Goal: Answer question/provide support

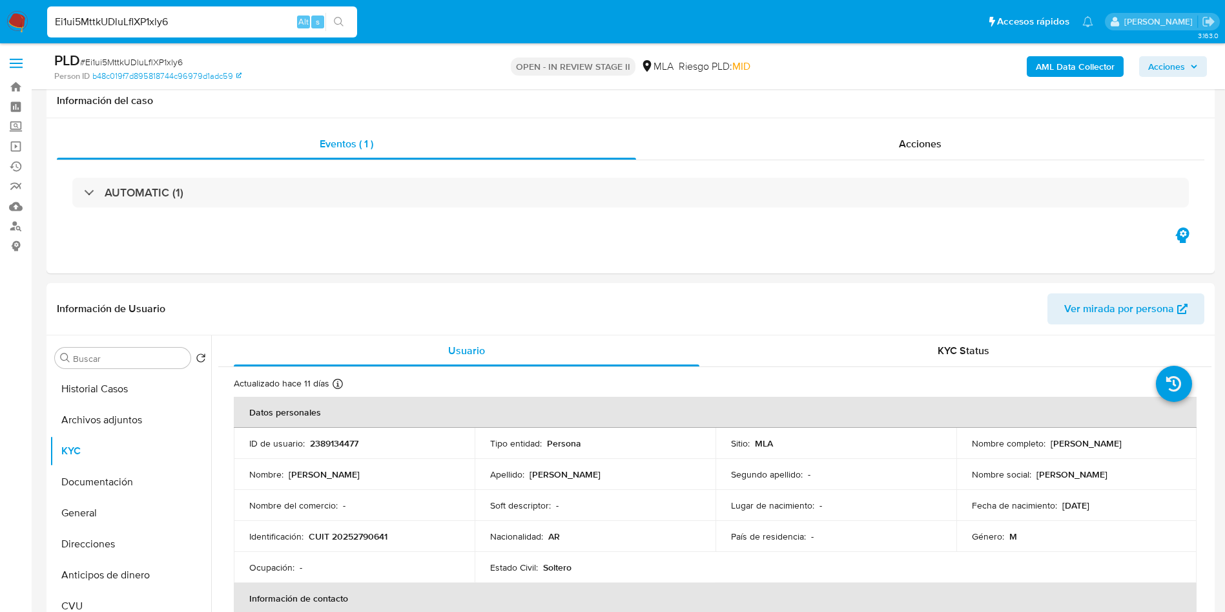
select select "10"
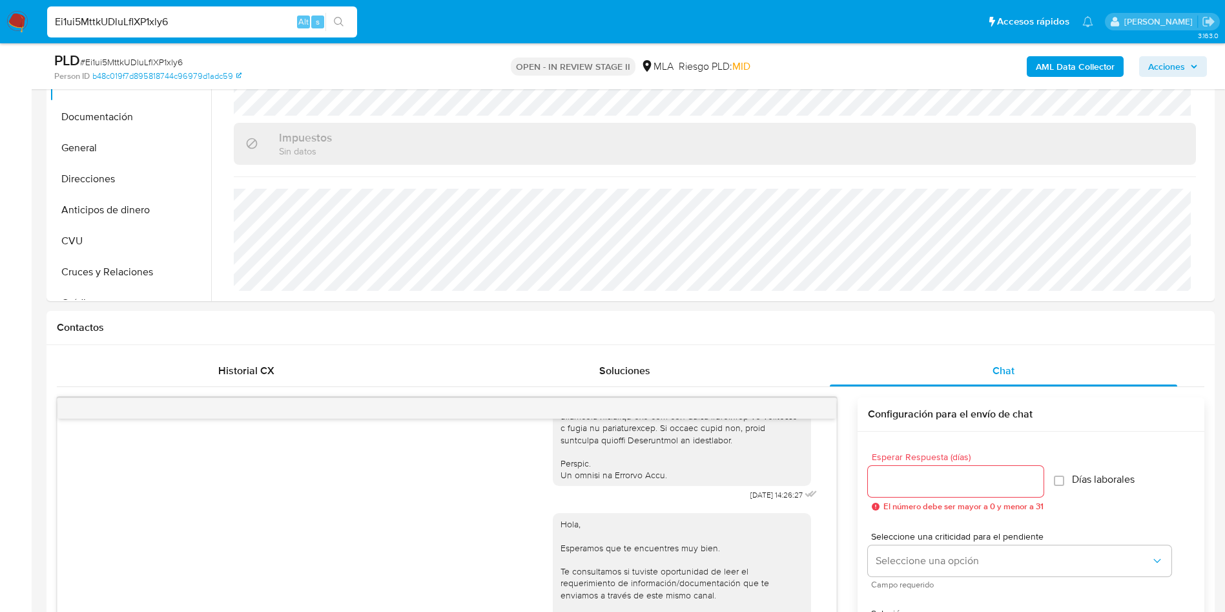
scroll to position [194, 0]
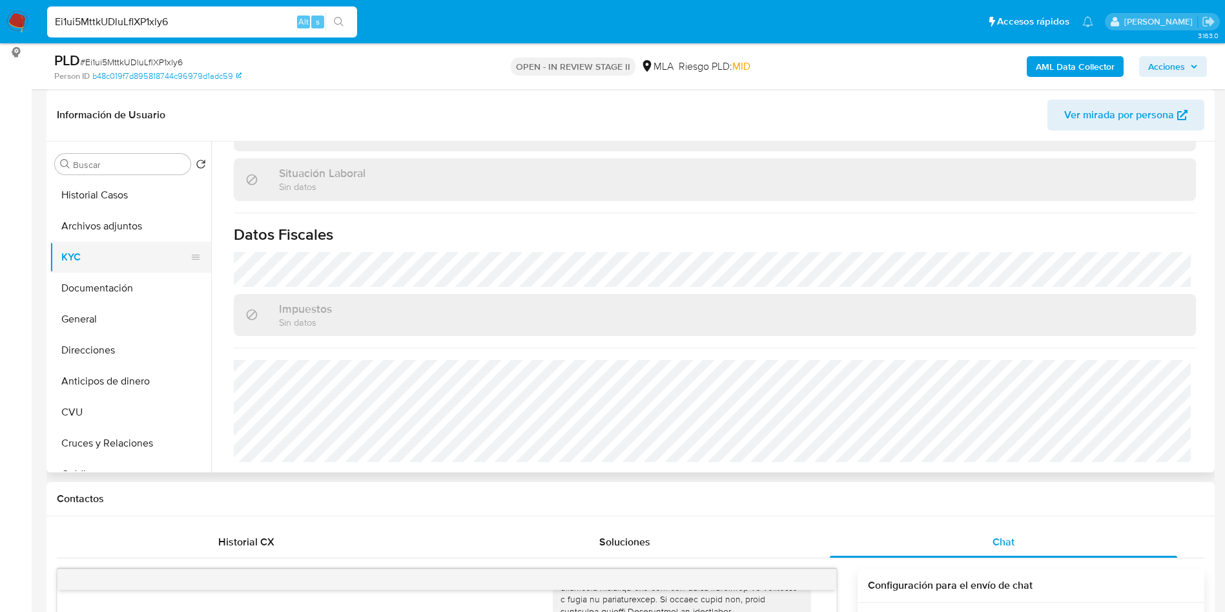
click at [94, 216] on button "Archivos adjuntos" at bounding box center [130, 226] width 161 height 31
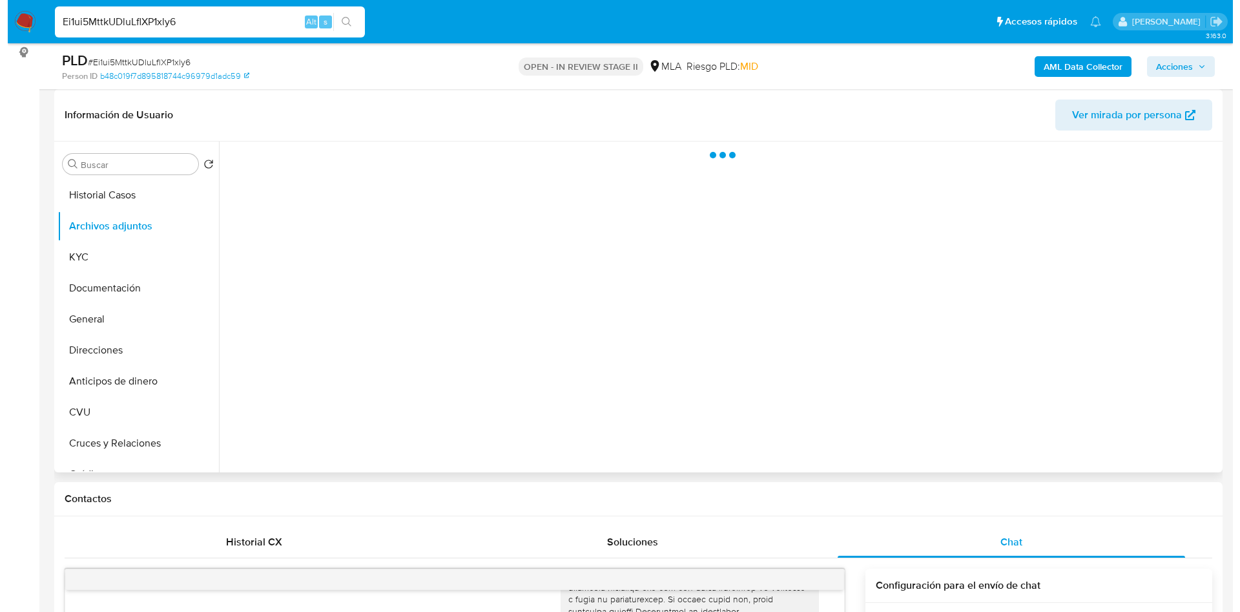
scroll to position [0, 0]
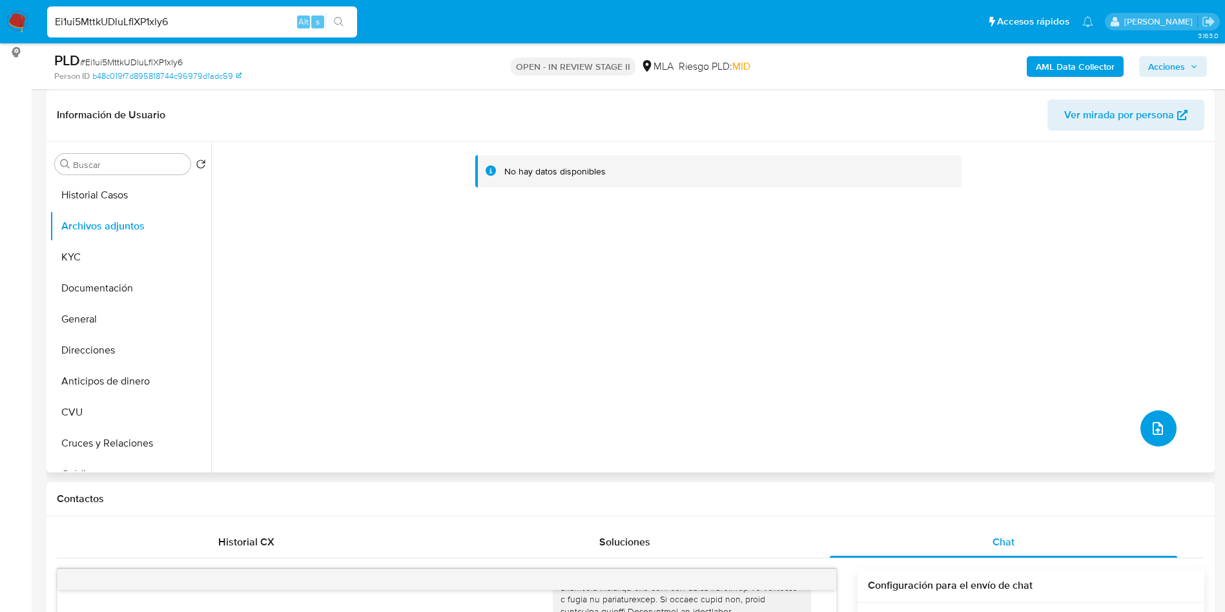
click at [1150, 433] on icon "upload-file" at bounding box center [1157, 427] width 15 height 15
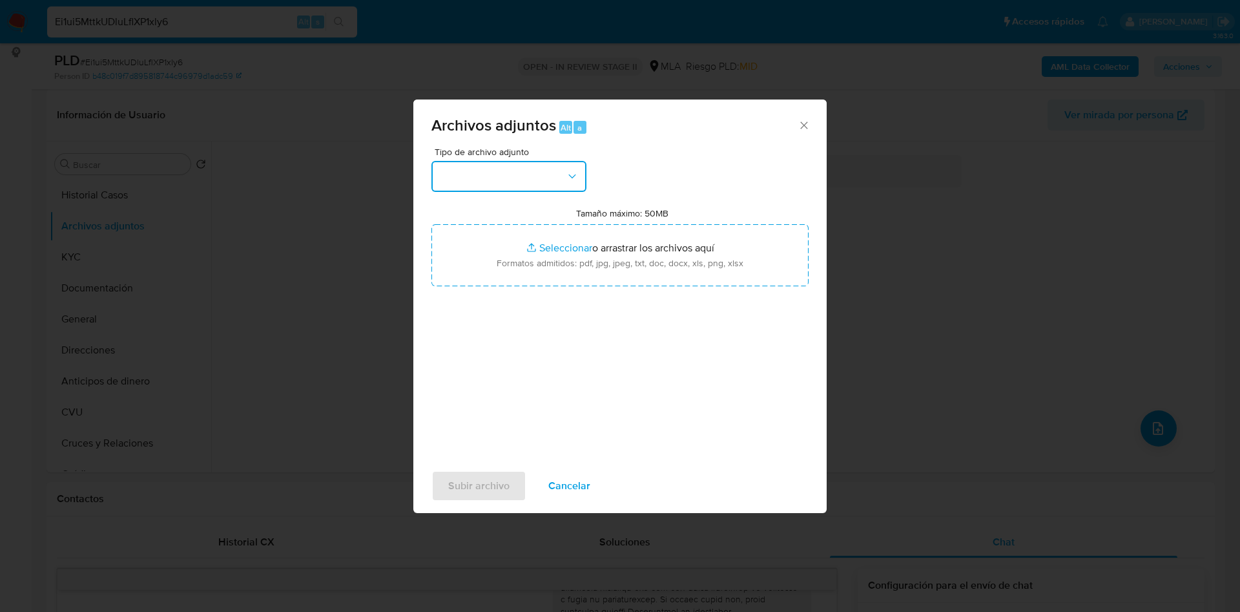
click at [555, 174] on button "button" at bounding box center [508, 176] width 155 height 31
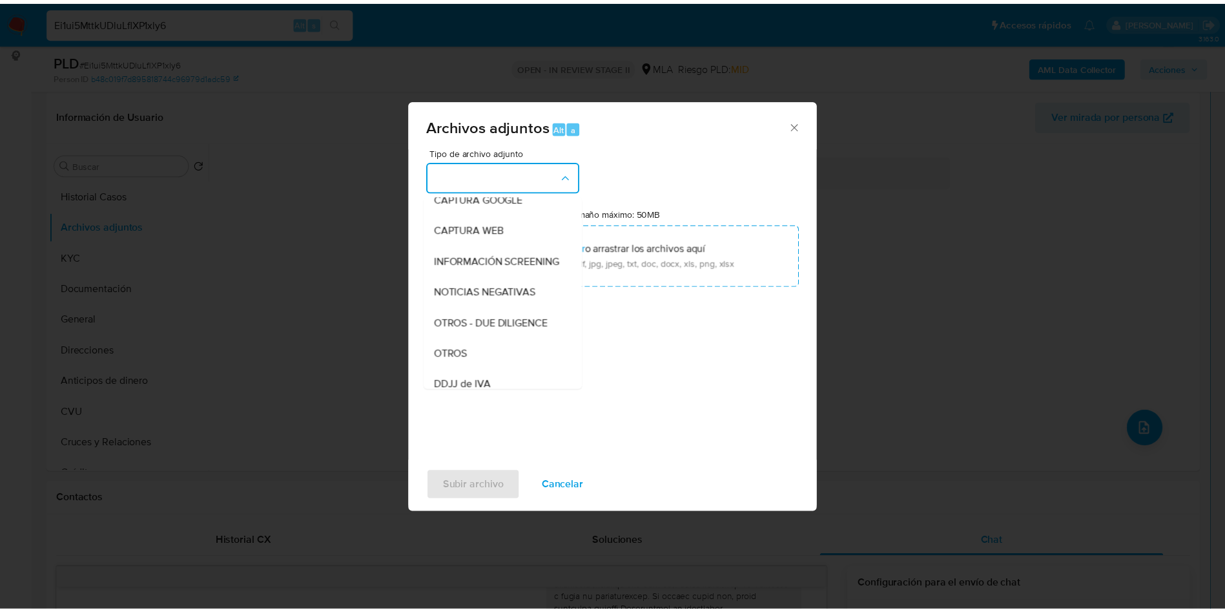
scroll to position [194, 0]
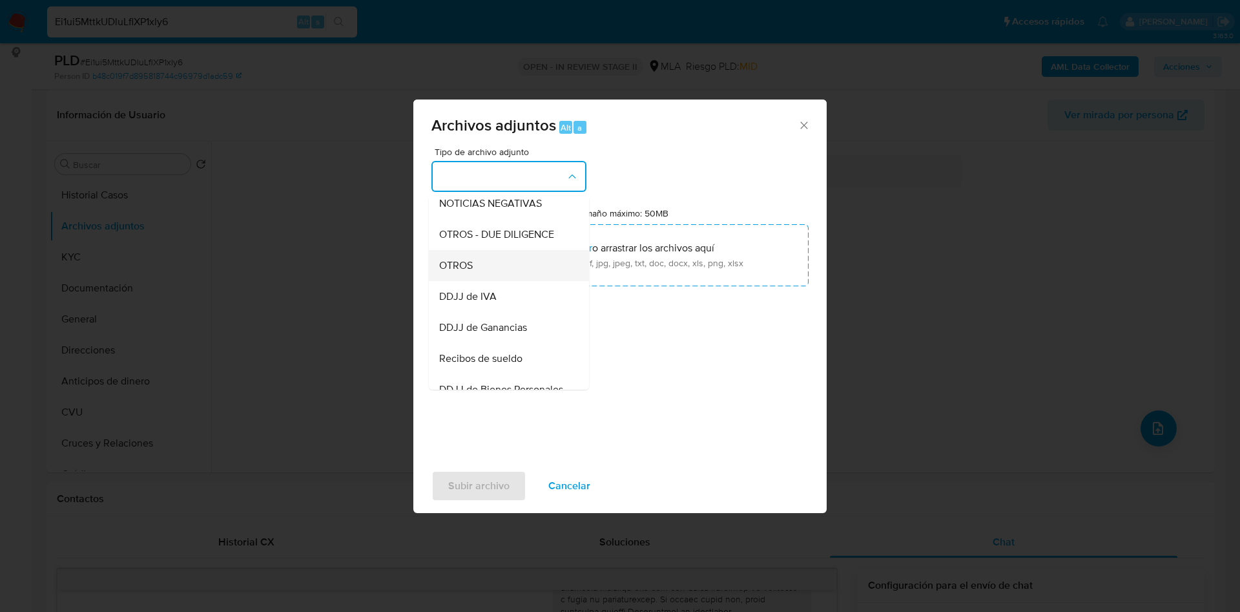
click at [477, 276] on div "OTROS" at bounding box center [505, 265] width 132 height 31
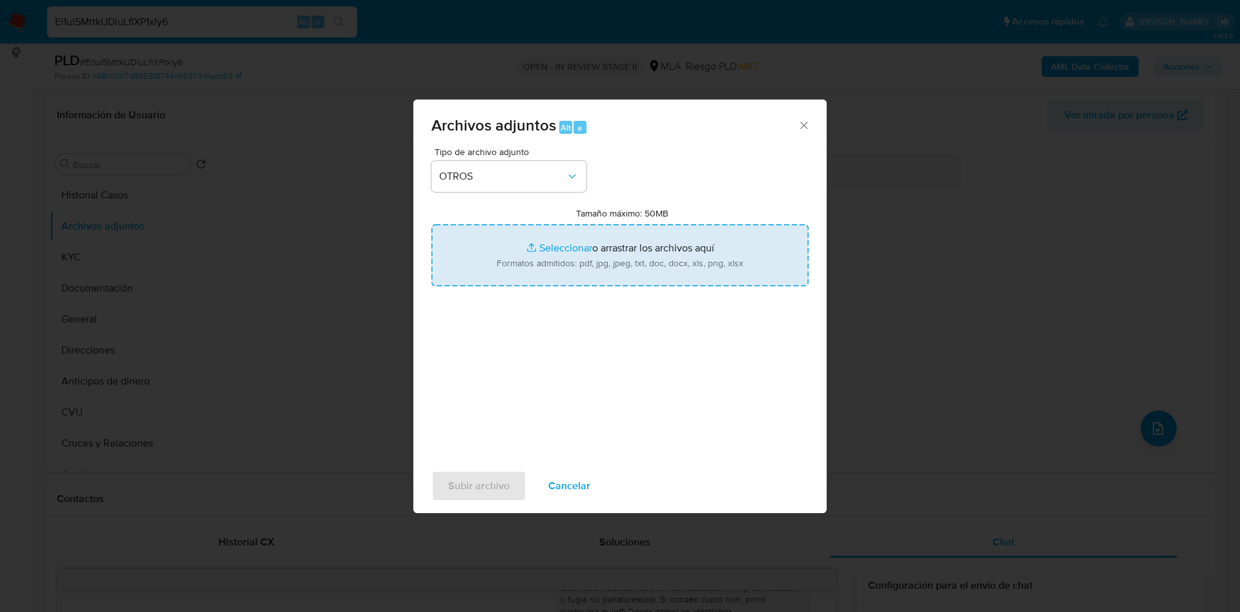
click at [558, 247] on input "Tamaño máximo: 50MB Seleccionar archivos" at bounding box center [619, 255] width 377 height 62
type input "C:\fakepath\Movimientos 2389134477.xlsx"
click at [557, 248] on input "Tamaño máximo: 50MB Seleccionar archivos" at bounding box center [619, 255] width 377 height 62
type input "C:\fakepath\Caselog Ei1ui5MttkUDluLflXP1xly6_2025_09_17_13_48_08.docx"
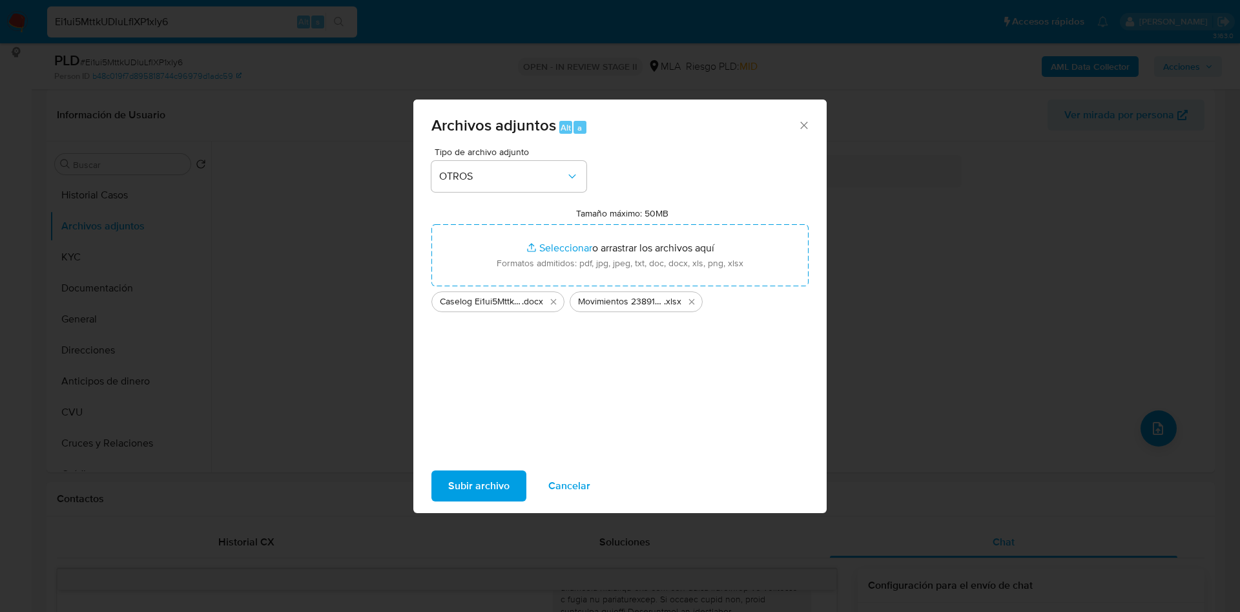
click at [476, 487] on span "Subir archivo" at bounding box center [478, 485] width 61 height 28
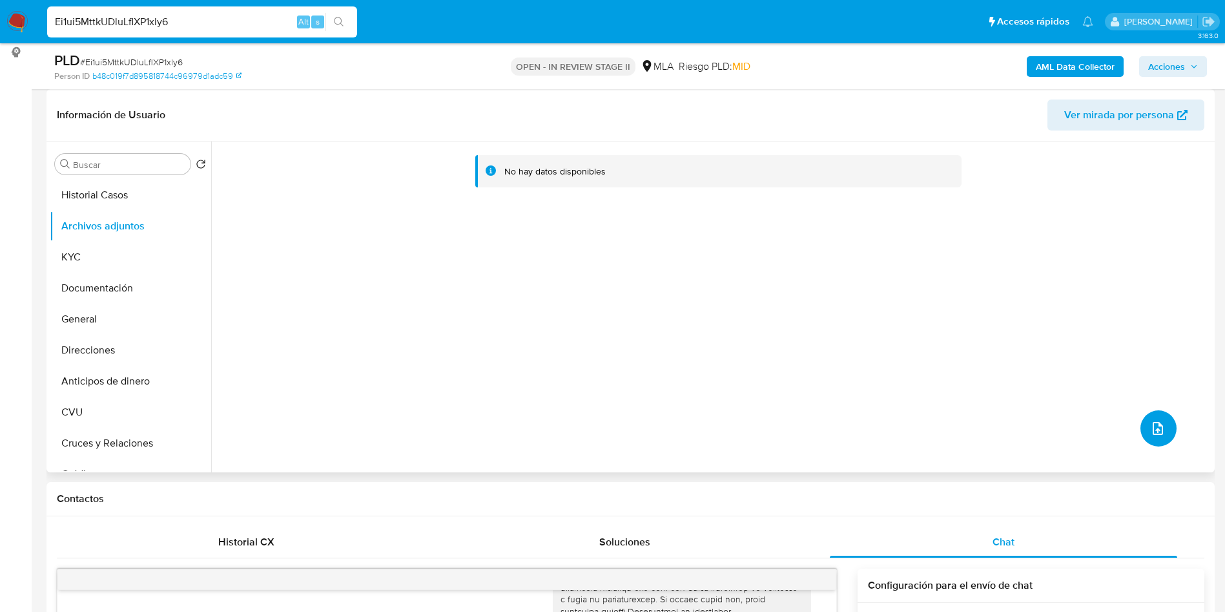
click at [1168, 427] on button "upload-file" at bounding box center [1158, 428] width 36 height 36
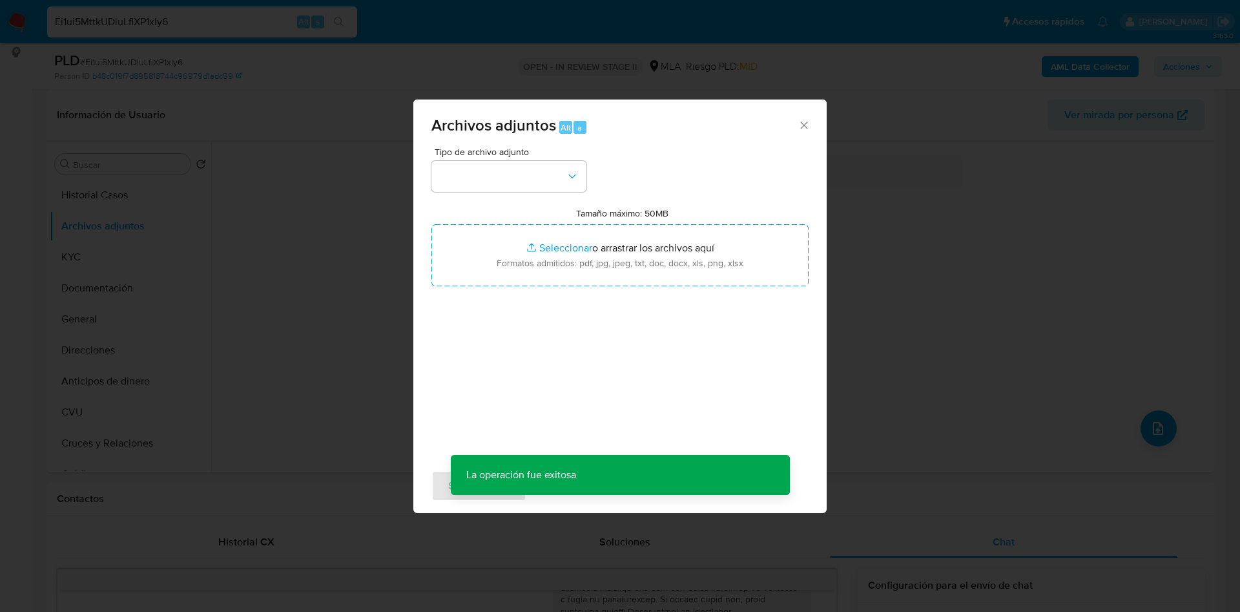
click at [936, 365] on div "Archivos adjuntos Alt a Tipo de archivo adjunto Tamaño máximo: 50MB Seleccionar…" at bounding box center [620, 306] width 1240 height 612
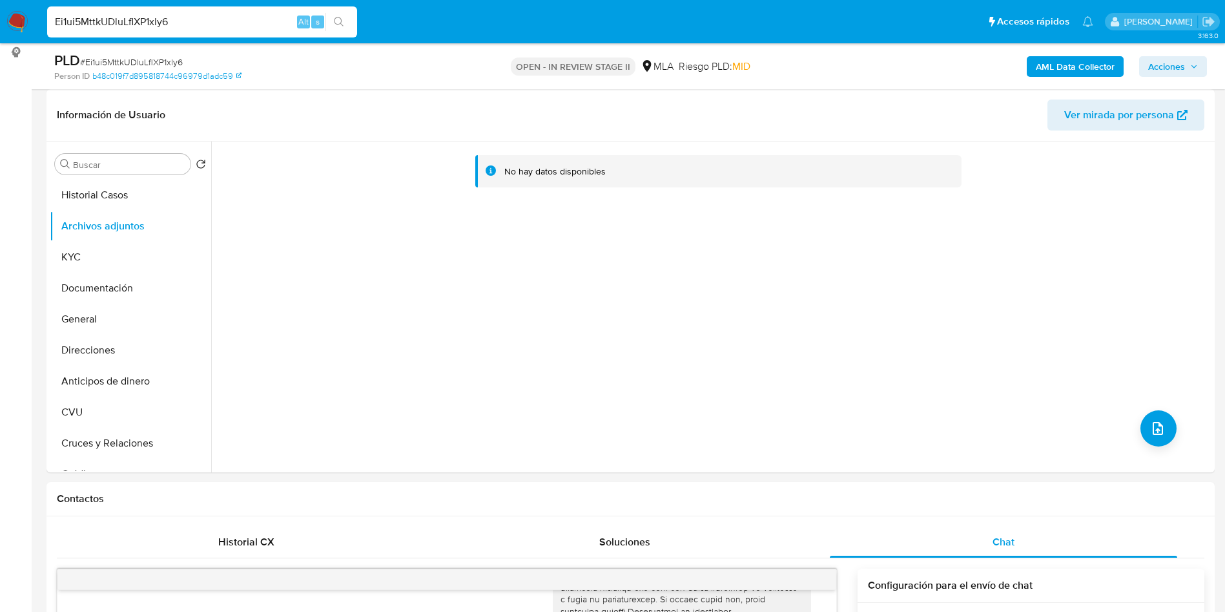
click at [1033, 67] on button "AML Data Collector" at bounding box center [1075, 66] width 97 height 21
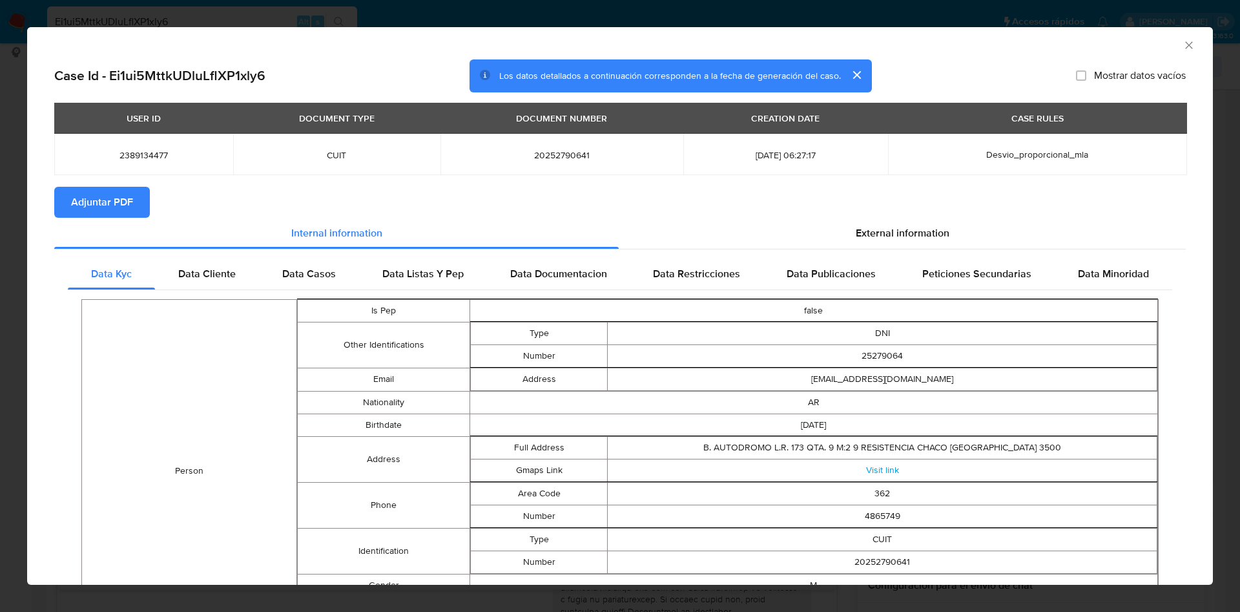
click at [85, 192] on span "Adjuntar PDF" at bounding box center [102, 202] width 62 height 28
click at [1182, 45] on icon "Cerrar ventana" at bounding box center [1188, 45] width 13 height 13
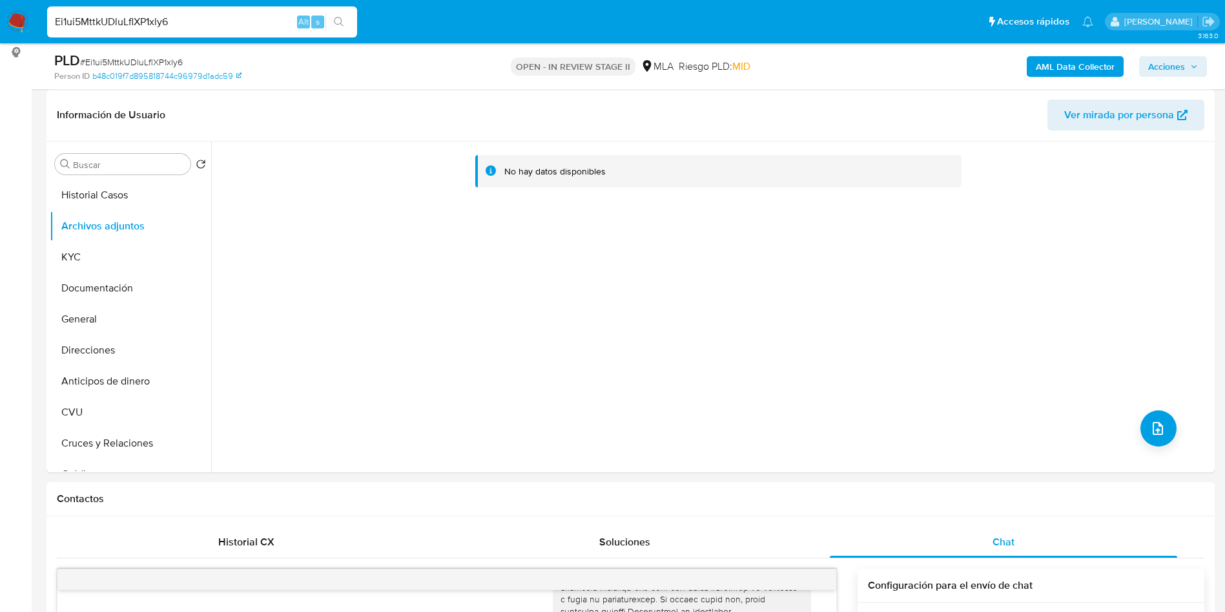
drag, startPoint x: 1193, startPoint y: 56, endPoint x: 1176, endPoint y: 72, distance: 22.8
click at [1191, 57] on button "Acciones" at bounding box center [1173, 66] width 68 height 21
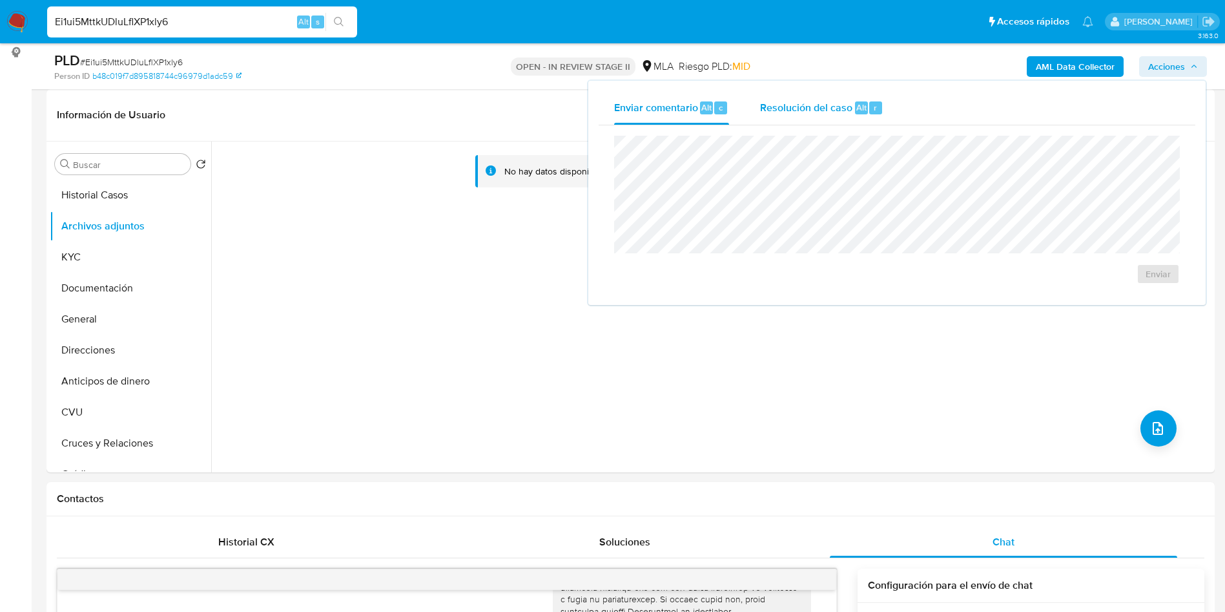
click at [894, 110] on button "Resolución del caso Alt r" at bounding box center [822, 108] width 154 height 34
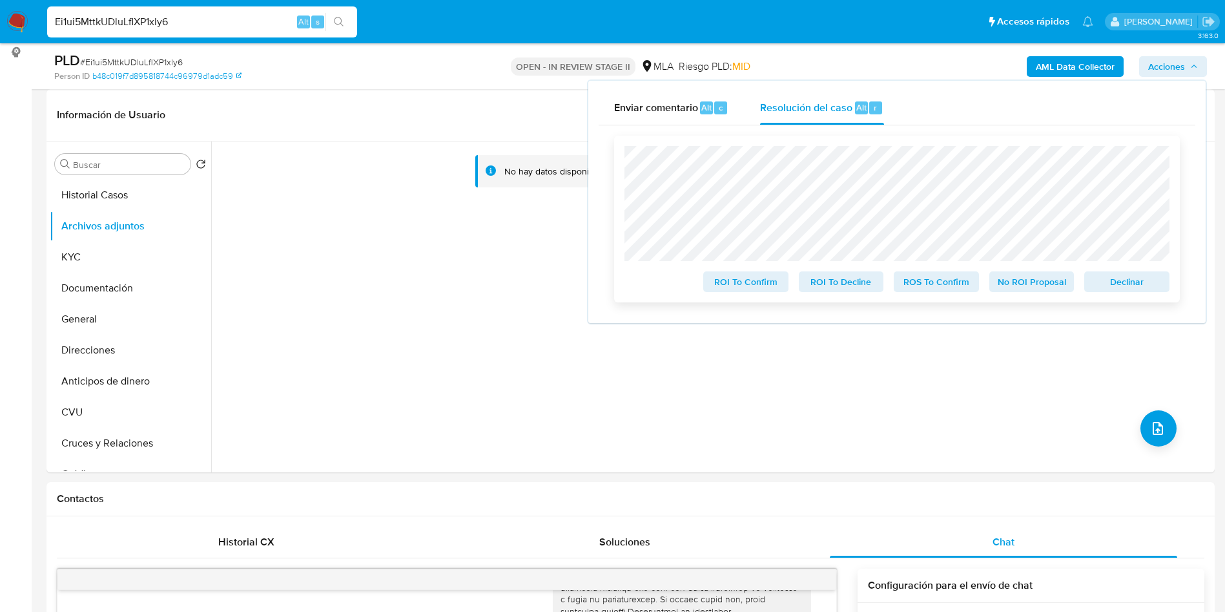
click at [1005, 289] on span "No ROI Proposal" at bounding box center [1031, 282] width 67 height 18
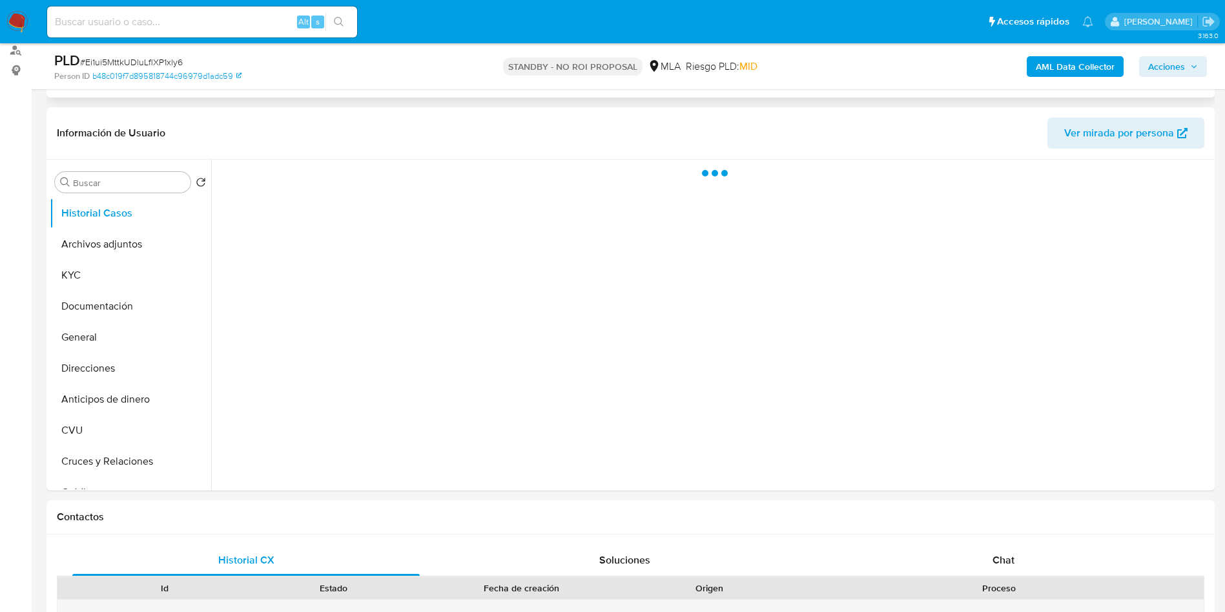
scroll to position [194, 0]
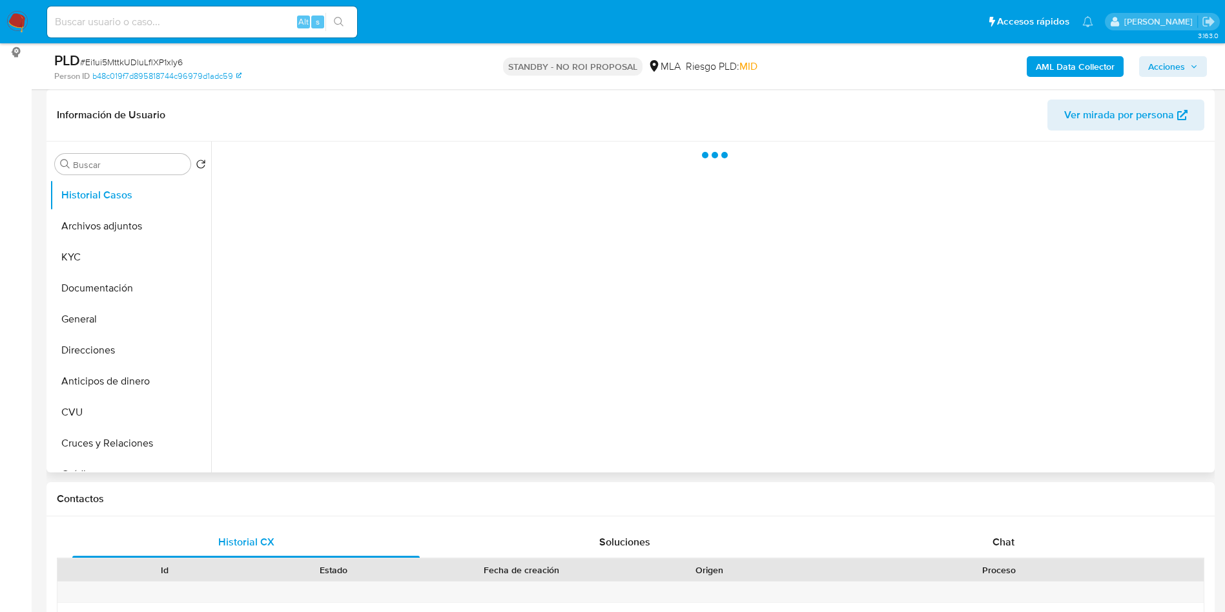
select select "10"
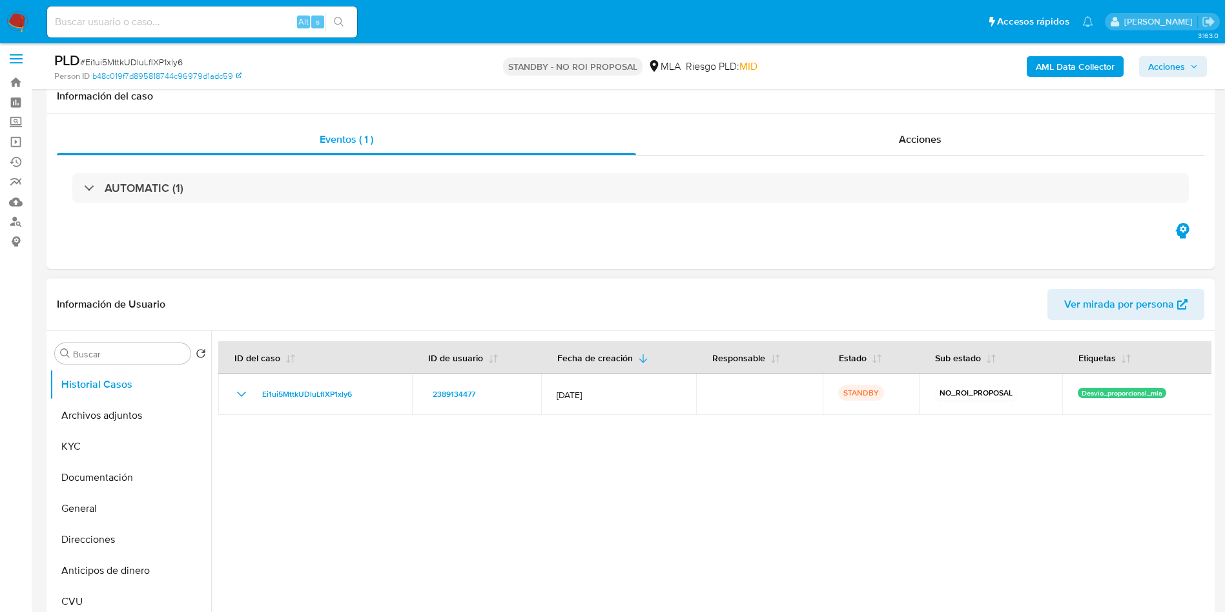
scroll to position [0, 0]
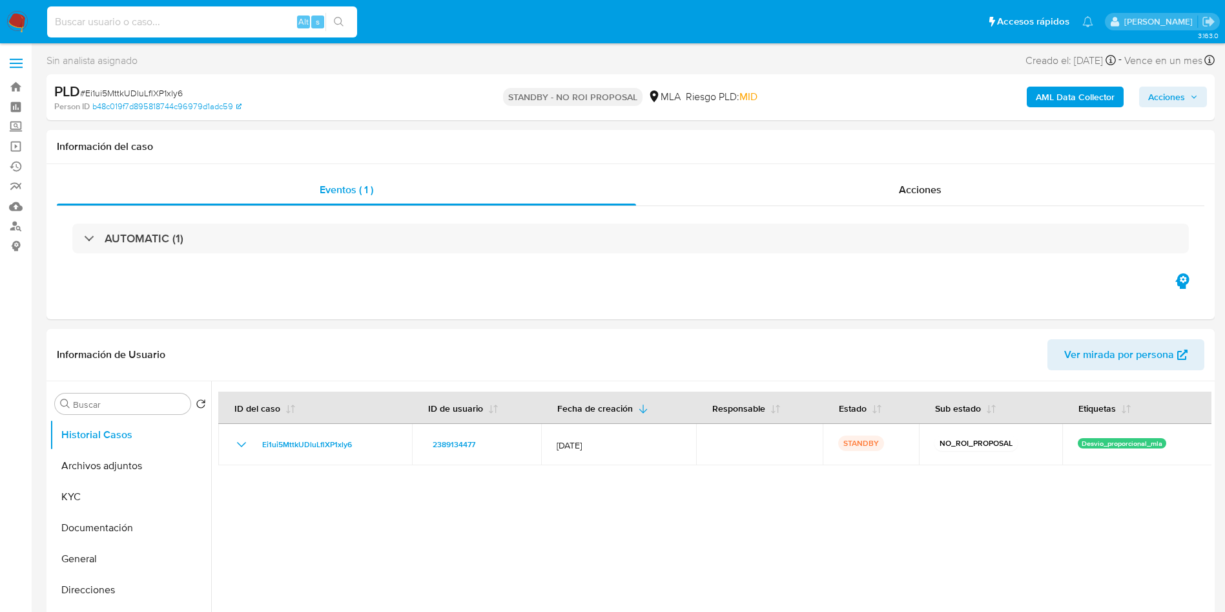
click at [266, 29] on input at bounding box center [202, 22] width 310 height 17
paste input "7WQeyR0Vyq2UpgMJECWDVja2"
type input "7WQeyR0Vyq2UpgMJECWDVja2"
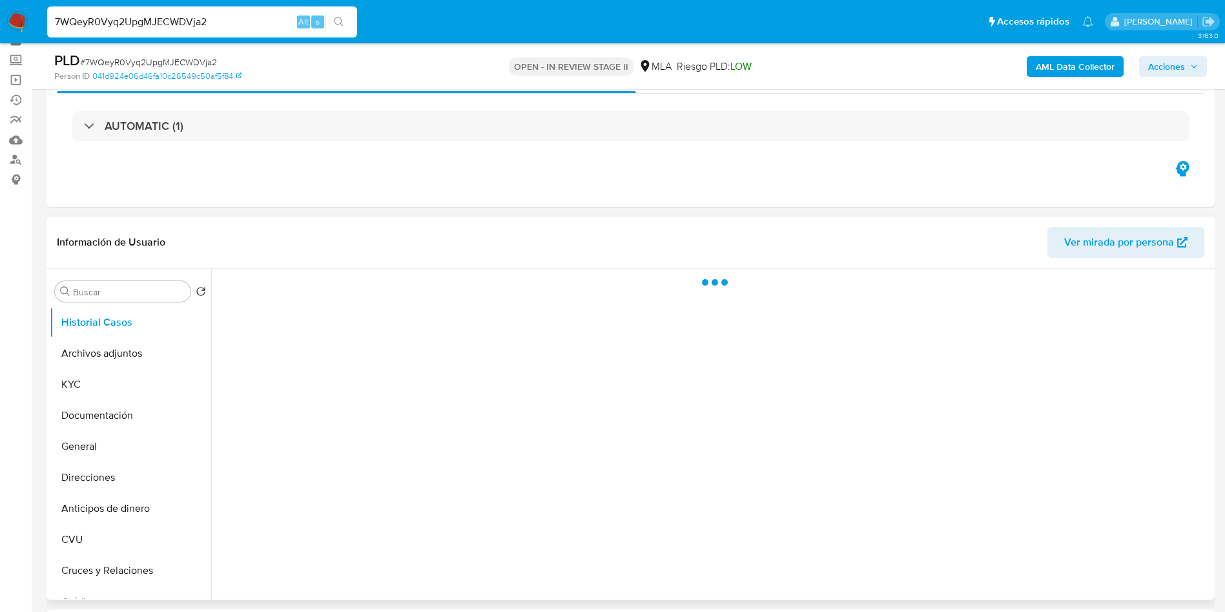
scroll to position [97, 0]
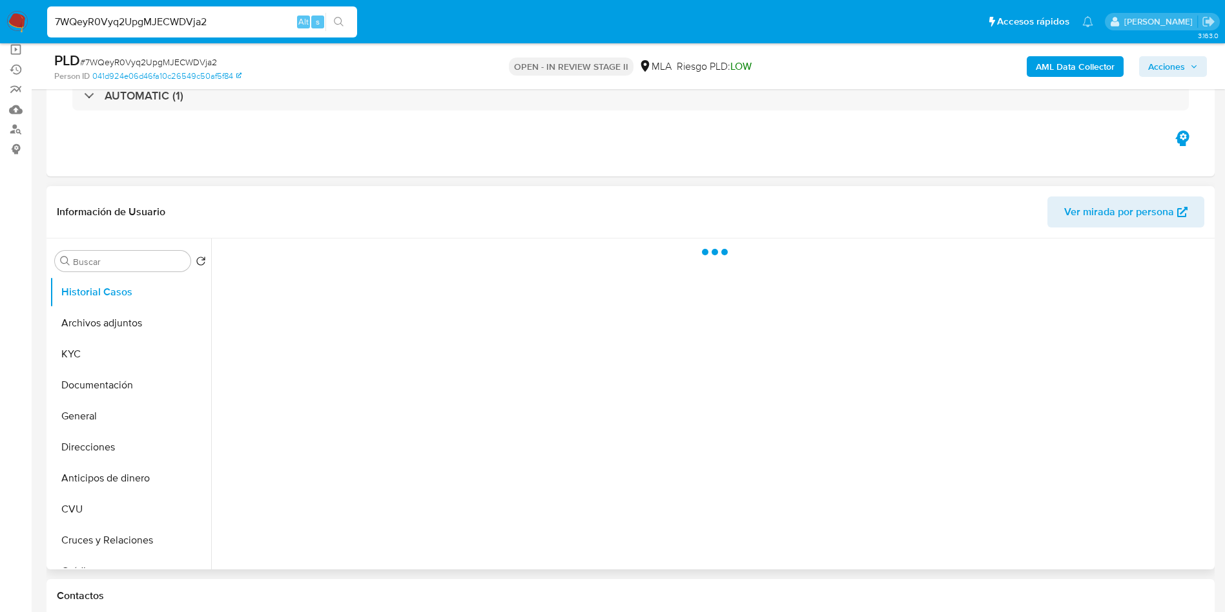
select select "10"
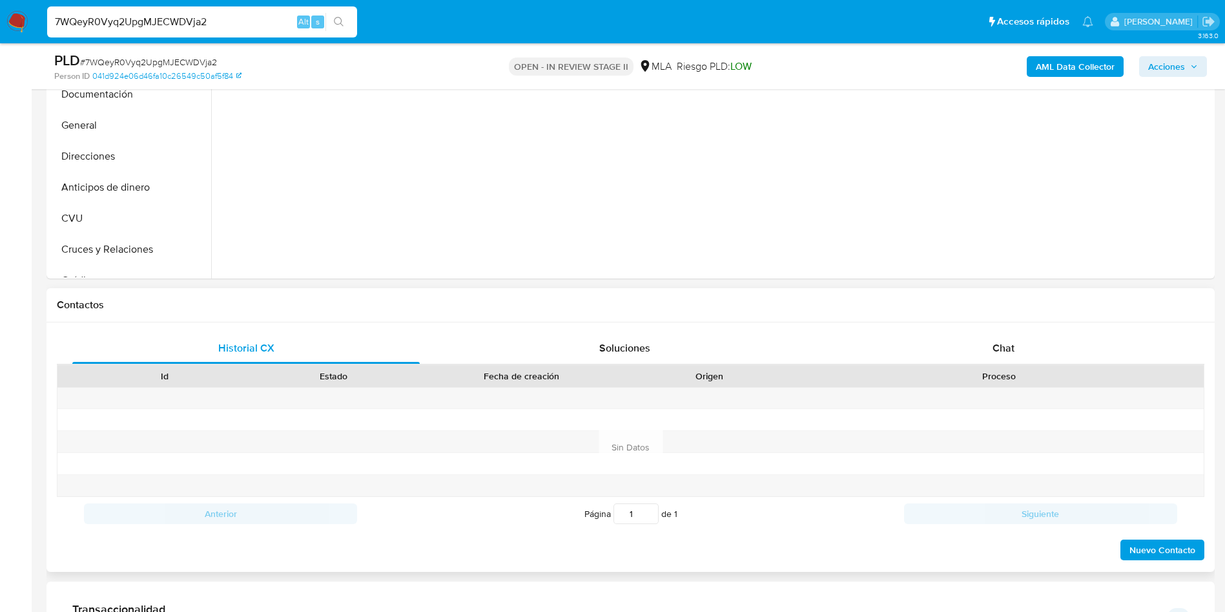
drag, startPoint x: 987, startPoint y: 350, endPoint x: 855, endPoint y: 324, distance: 134.2
click at [986, 349] on div "Chat" at bounding box center [1003, 348] width 347 height 31
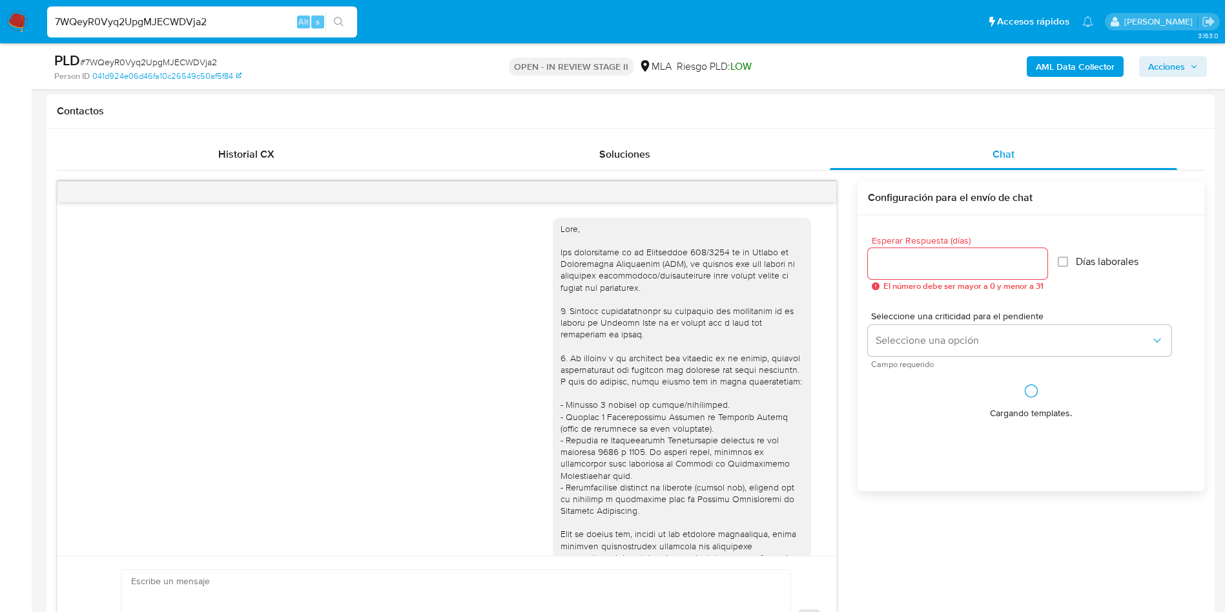
scroll to position [663, 0]
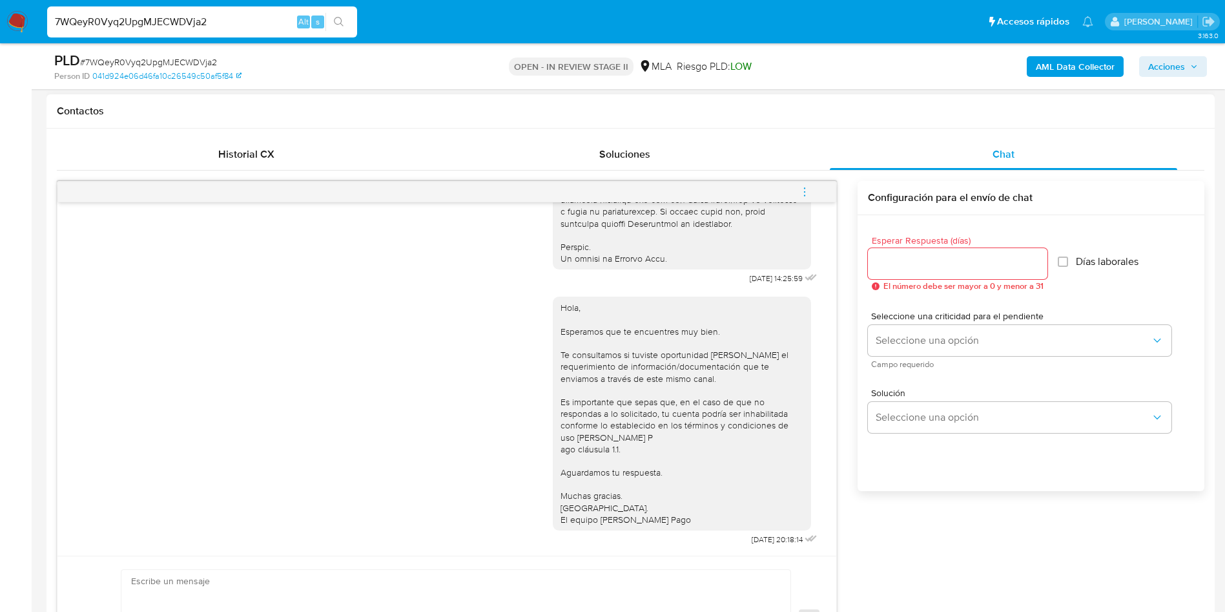
click at [812, 189] on button "menu-action" at bounding box center [804, 191] width 43 height 31
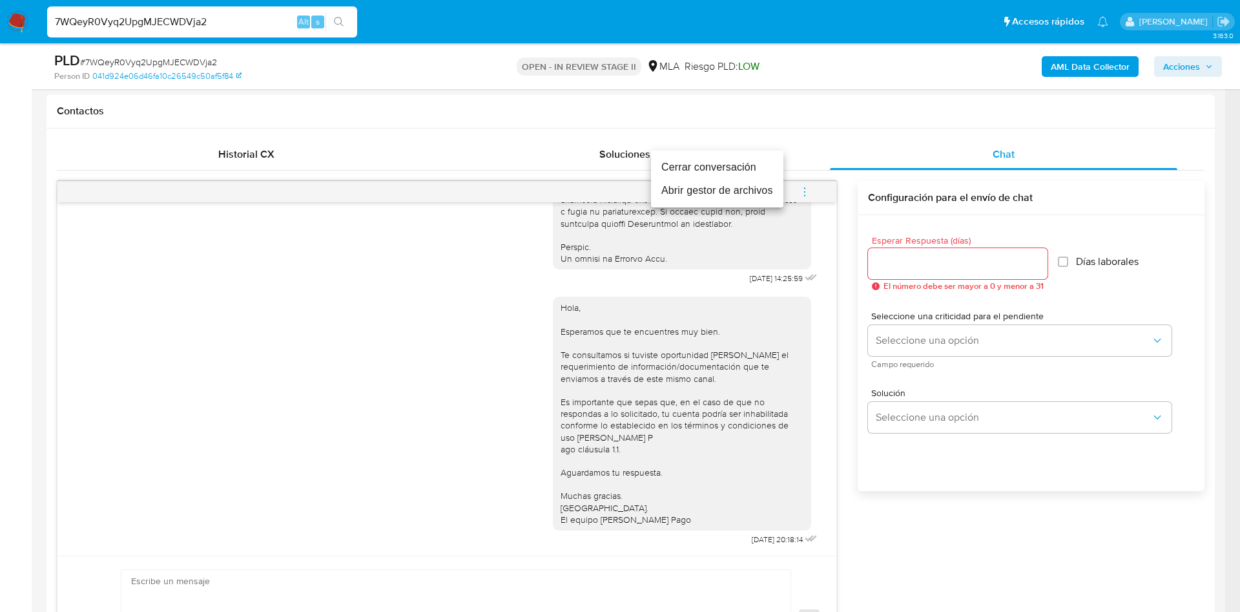
click at [736, 161] on li "Cerrar conversación" at bounding box center [717, 167] width 132 height 23
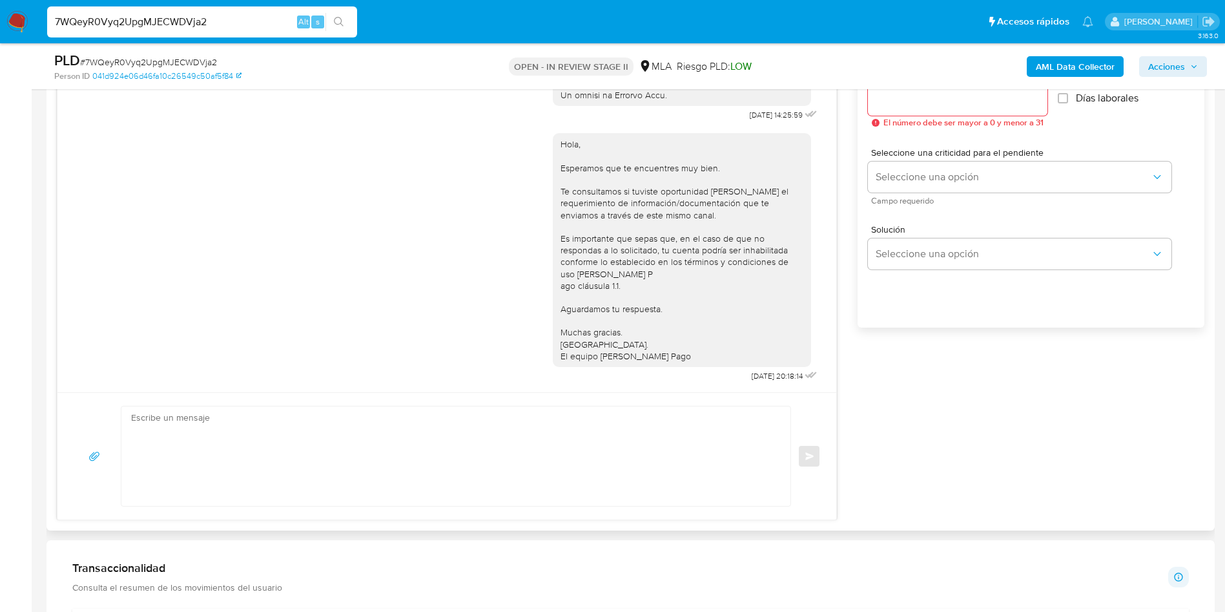
scroll to position [775, 0]
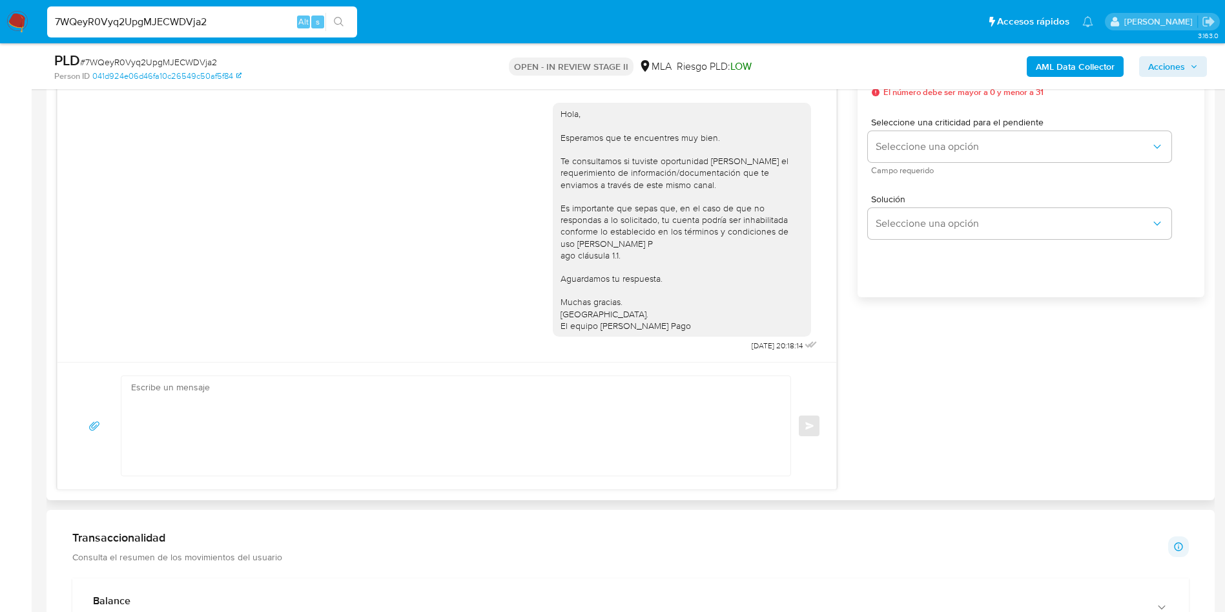
click at [415, 419] on textarea at bounding box center [452, 425] width 643 height 99
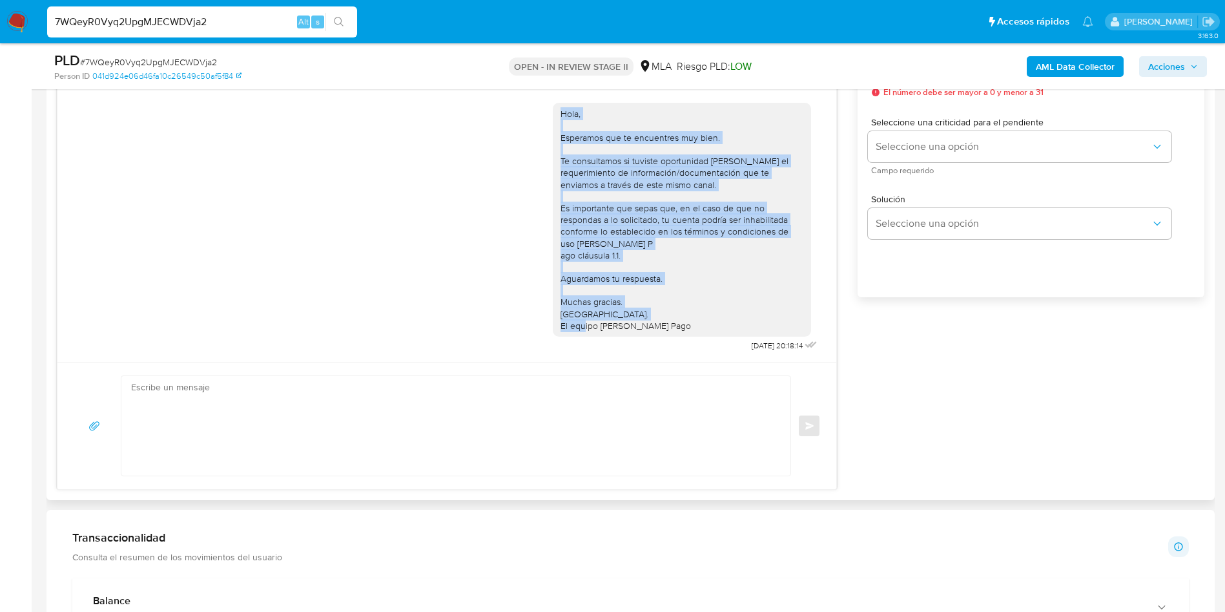
drag, startPoint x: 549, startPoint y: 107, endPoint x: 658, endPoint y: 311, distance: 232.0
click at [658, 311] on div "Hola, Esperamos que te encuentres muy bien. Te consultamos si tuviste oportunid…" at bounding box center [682, 219] width 243 height 223
copy div "Hola, Esperamos que te encuentres muy bien. Te consultamos si tuviste oportunid…"
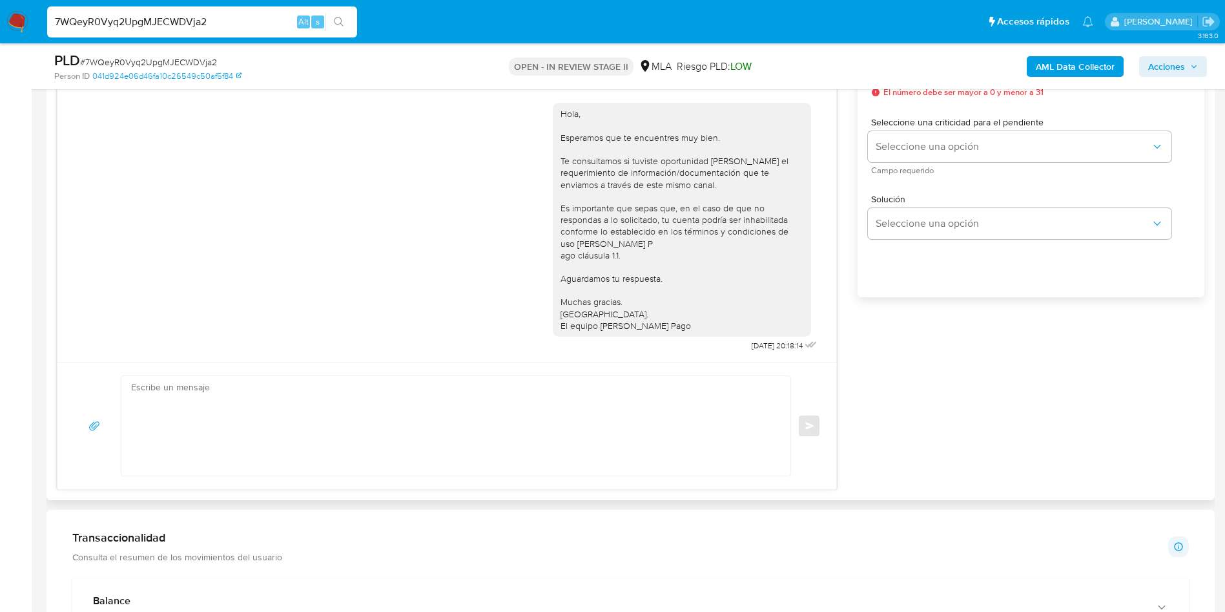
click at [381, 429] on textarea at bounding box center [452, 425] width 643 height 99
paste textarea "Hola, Esperamos que te encuentres muy bien. Te consultamos si tuviste oportunid…"
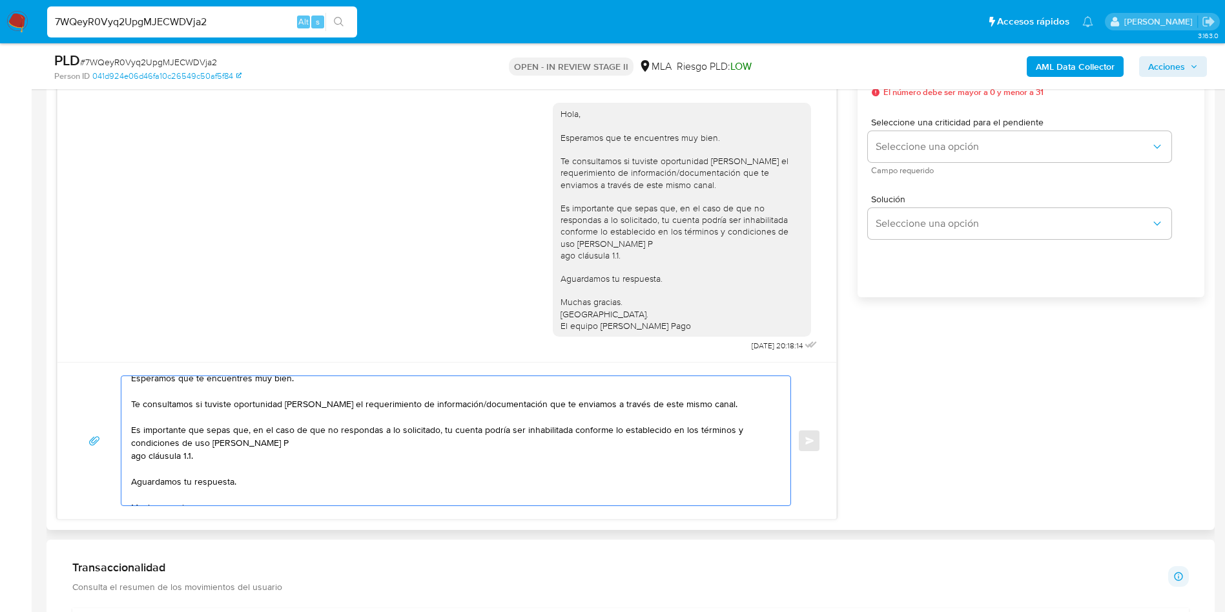
scroll to position [0, 0]
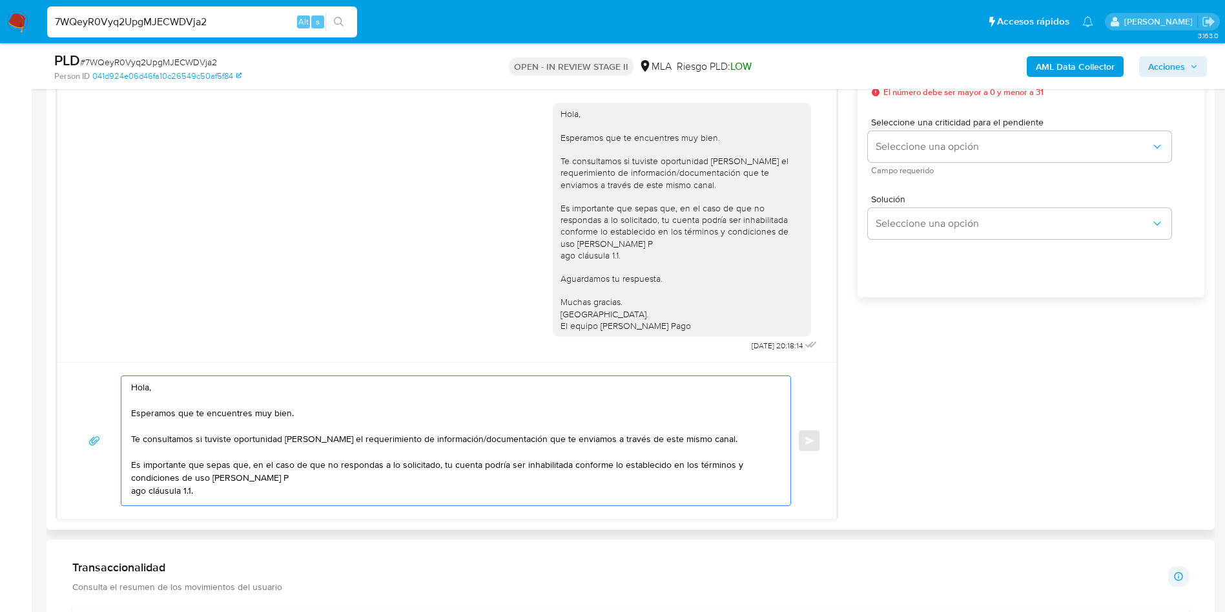
click at [714, 438] on textarea "Hola, Esperamos que te encuentres muy bien. Te consultamos si tuviste oportunid…" at bounding box center [452, 440] width 643 height 129
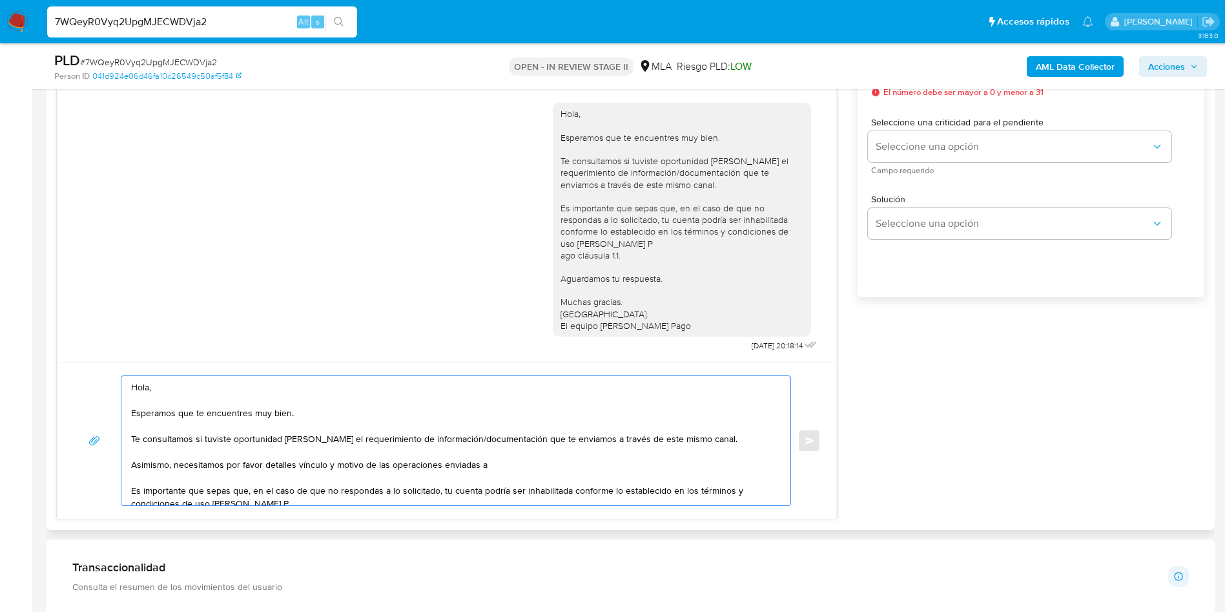
paste textarea "Ruben Alberto Ferpozzi"
paste textarea "$ 28.000.000,00"
paste textarea "20138545068"
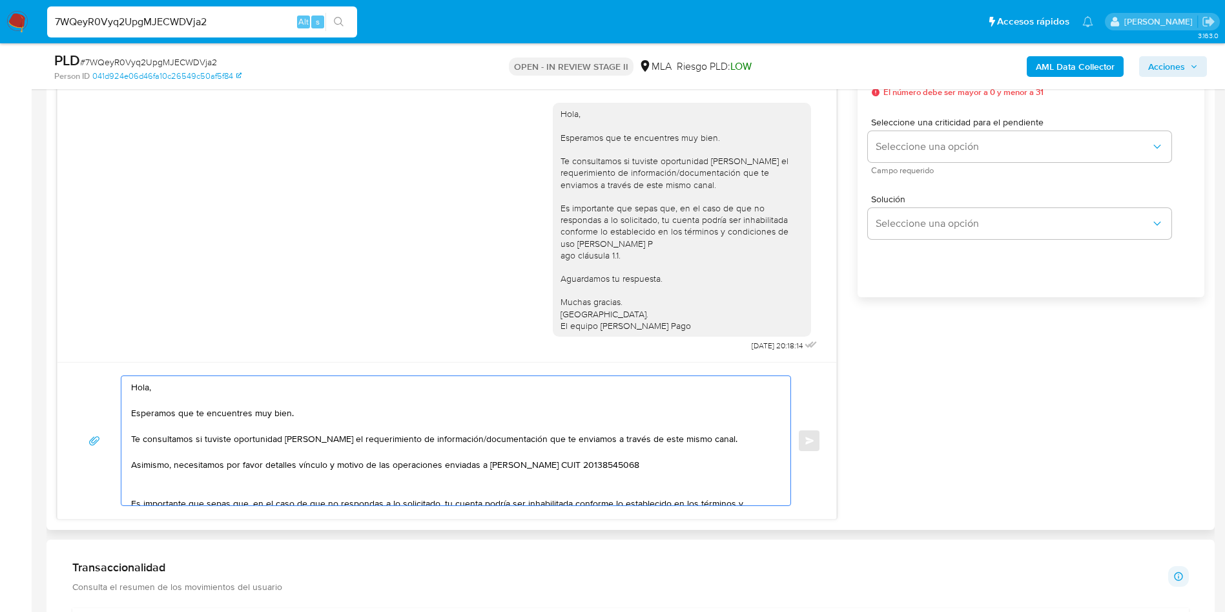
click at [683, 466] on textarea "Hola, Esperamos que te encuentres muy bien. Te consultamos si tuviste oportunid…" at bounding box center [452, 440] width 643 height 129
click at [277, 466] on textarea "Hola, Esperamos que te encuentres muy bien. Te consultamos si tuviste oportunid…" at bounding box center [452, 440] width 643 height 129
click at [0, 0] on lt-span "detalles ," at bounding box center [0, 0] width 0 height 0
click at [685, 460] on textarea "Hola, Esperamos que te encuentres muy bien. Te consultamos si tuviste oportunid…" at bounding box center [452, 440] width 643 height 129
click at [170, 478] on textarea "Hola, Esperamos que te encuentres muy bien. Te consultamos si tuviste oportunid…" at bounding box center [452, 440] width 643 height 129
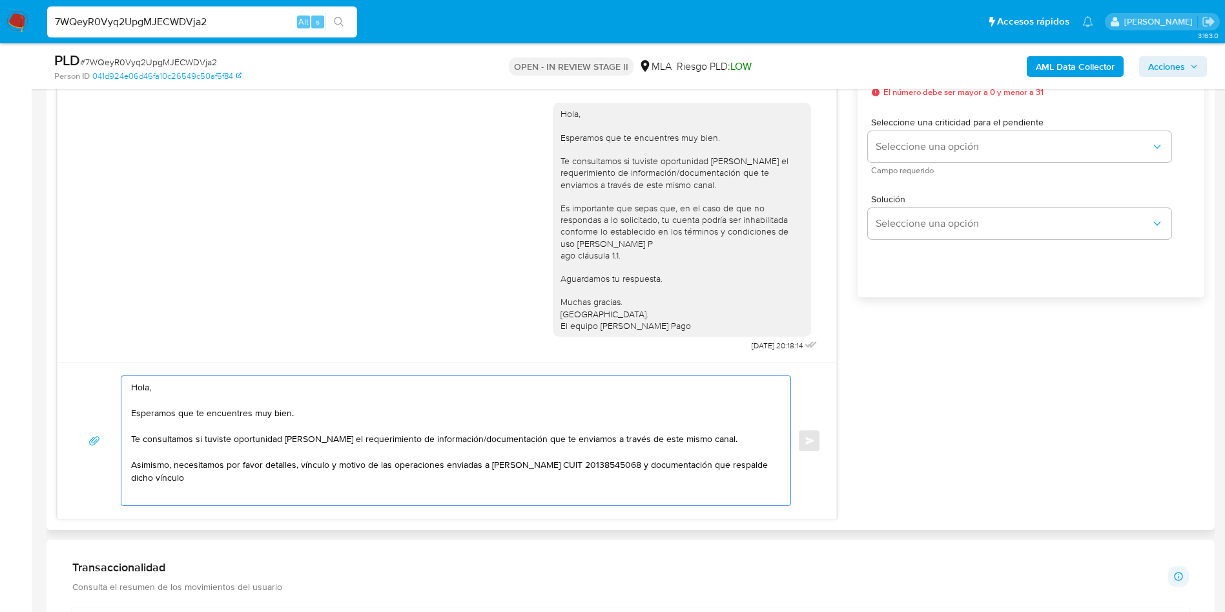
click at [219, 477] on textarea "Hola, Esperamos que te encuentres muy bien. Te consultamos si tuviste oportunid…" at bounding box center [452, 440] width 643 height 129
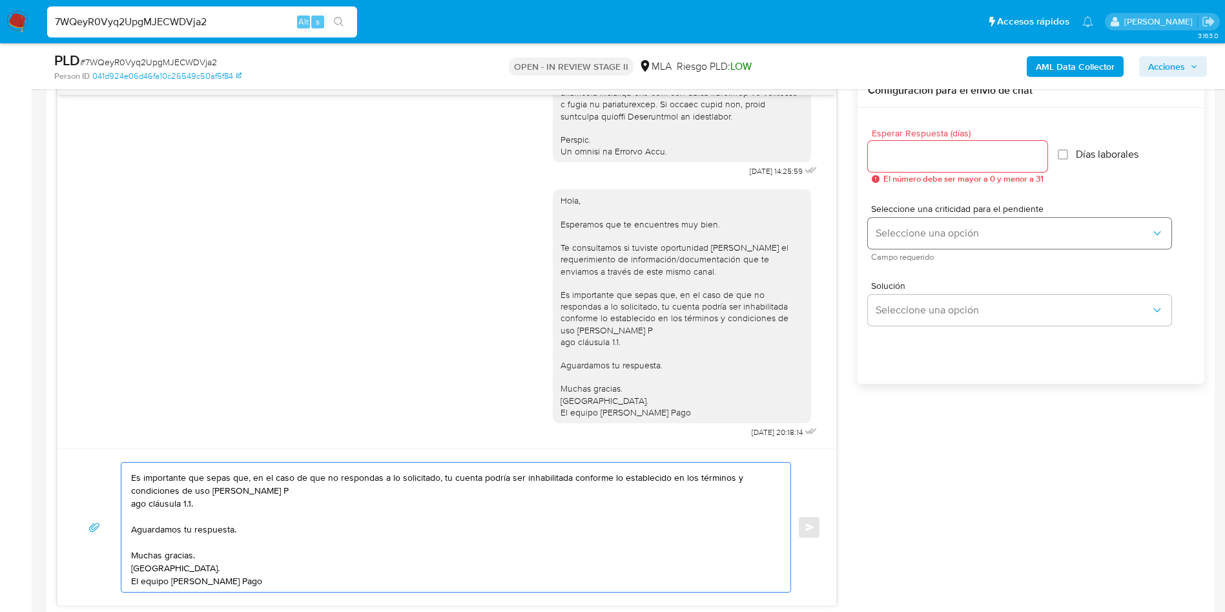
scroll to position [581, 0]
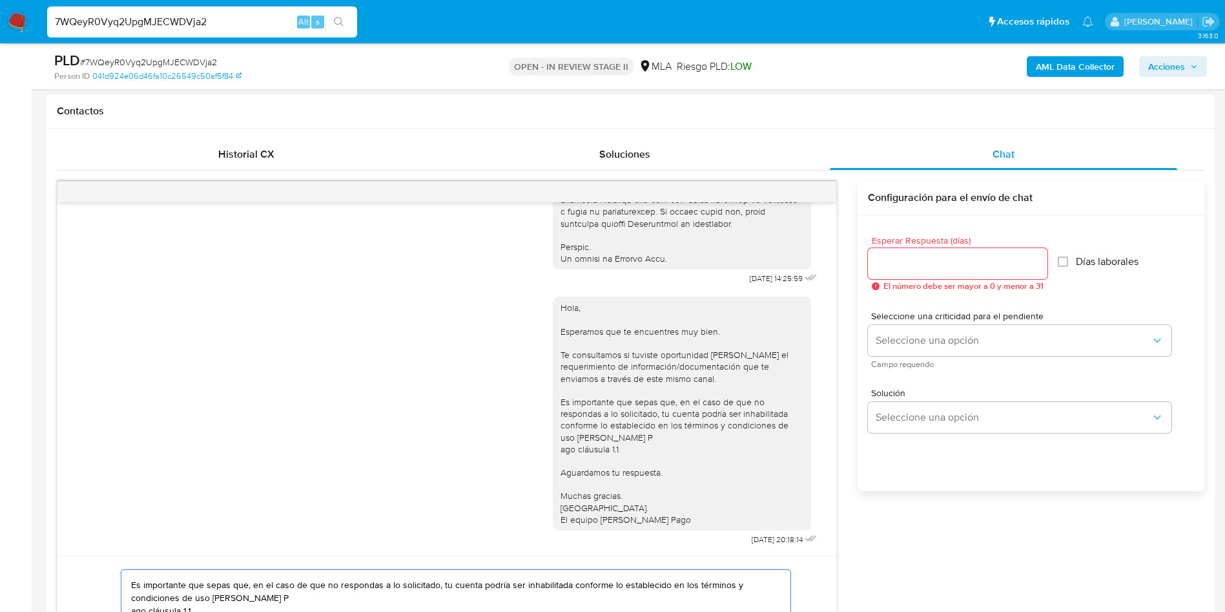
type textarea "Hola, Esperamos que te encuentres muy bien. Te consultamos si tuviste oportunid…"
click at [920, 270] on input "Esperar Respuesta (días)" at bounding box center [958, 263] width 180 height 17
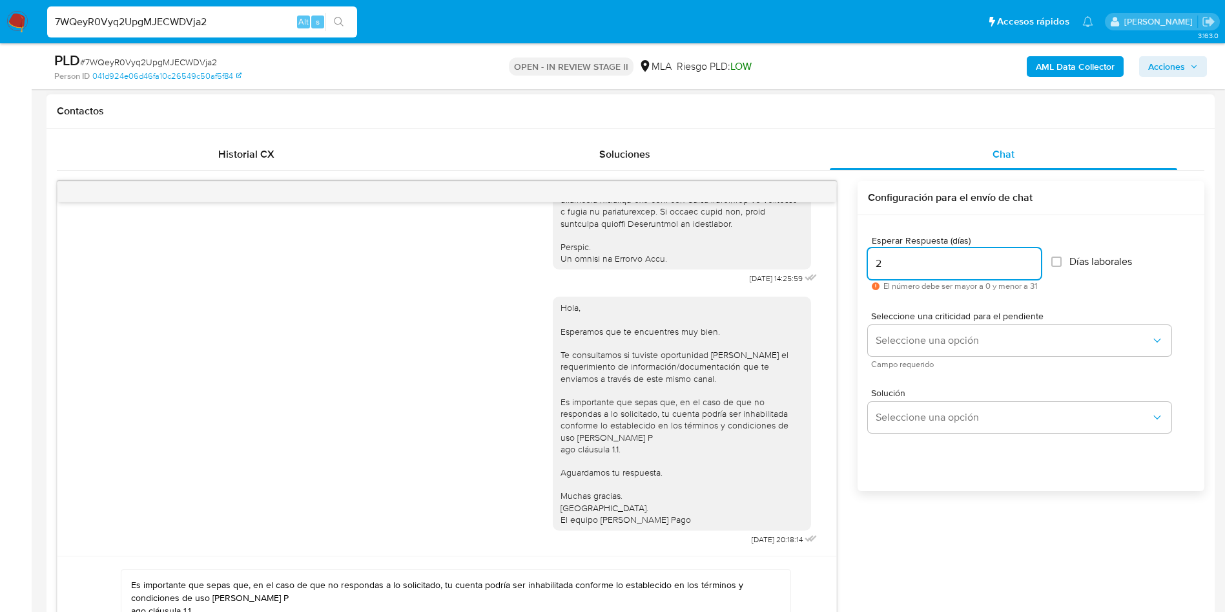
type input "2"
drag, startPoint x: 908, startPoint y: 323, endPoint x: 908, endPoint y: 336, distance: 12.9
click at [908, 324] on div "Seleccione una criticidad para el pendiente Seleccione una opción Campo requeri…" at bounding box center [1020, 339] width 304 height 56
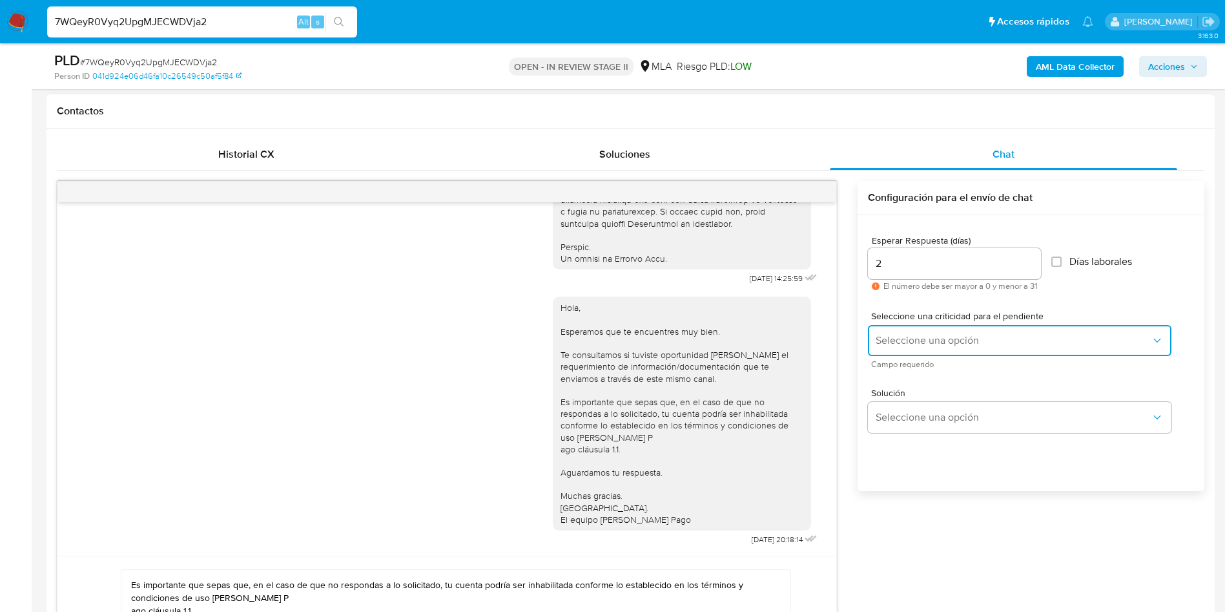
click at [908, 336] on span "Seleccione una opción" at bounding box center [1013, 340] width 275 height 13
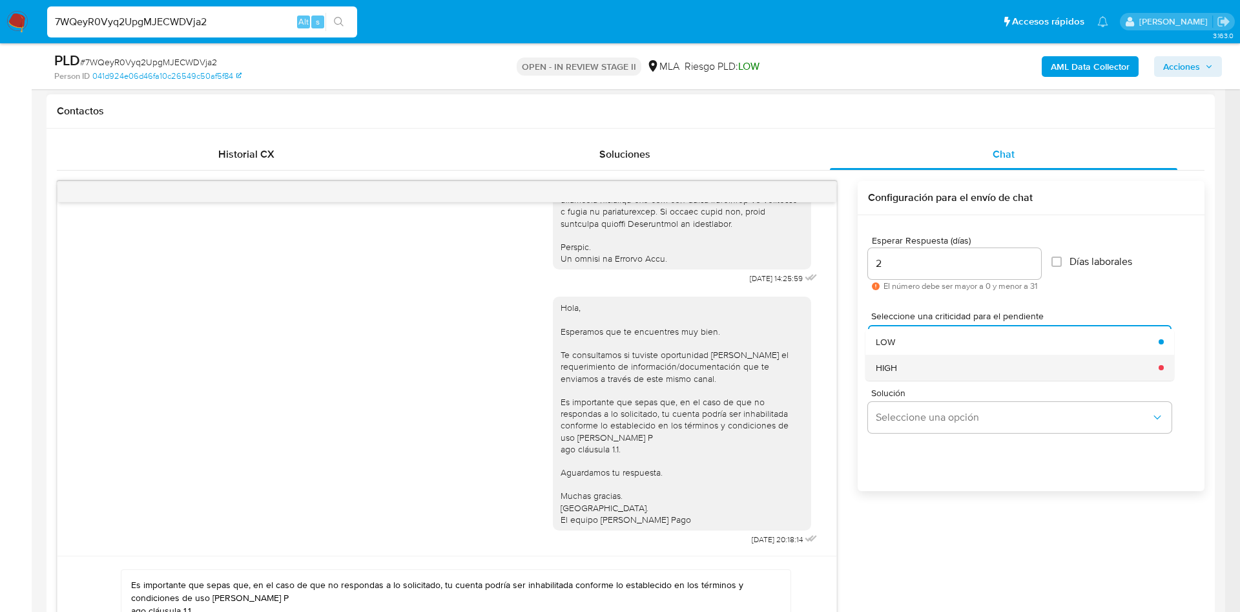
click at [910, 362] on div "HIGH" at bounding box center [1013, 368] width 275 height 26
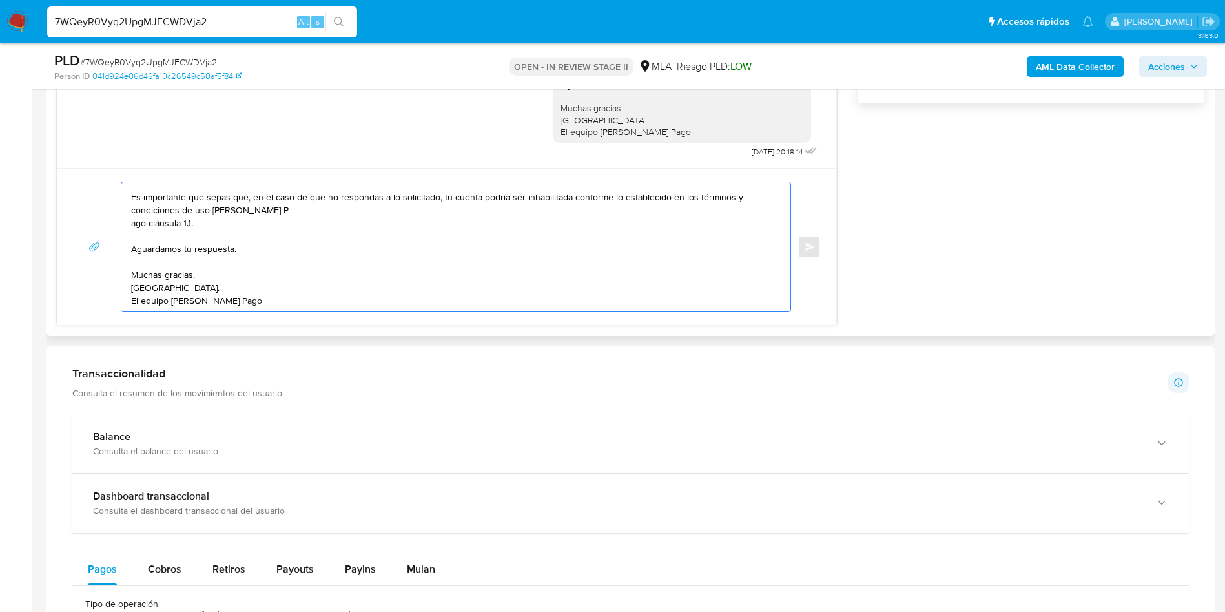
scroll to position [0, 0]
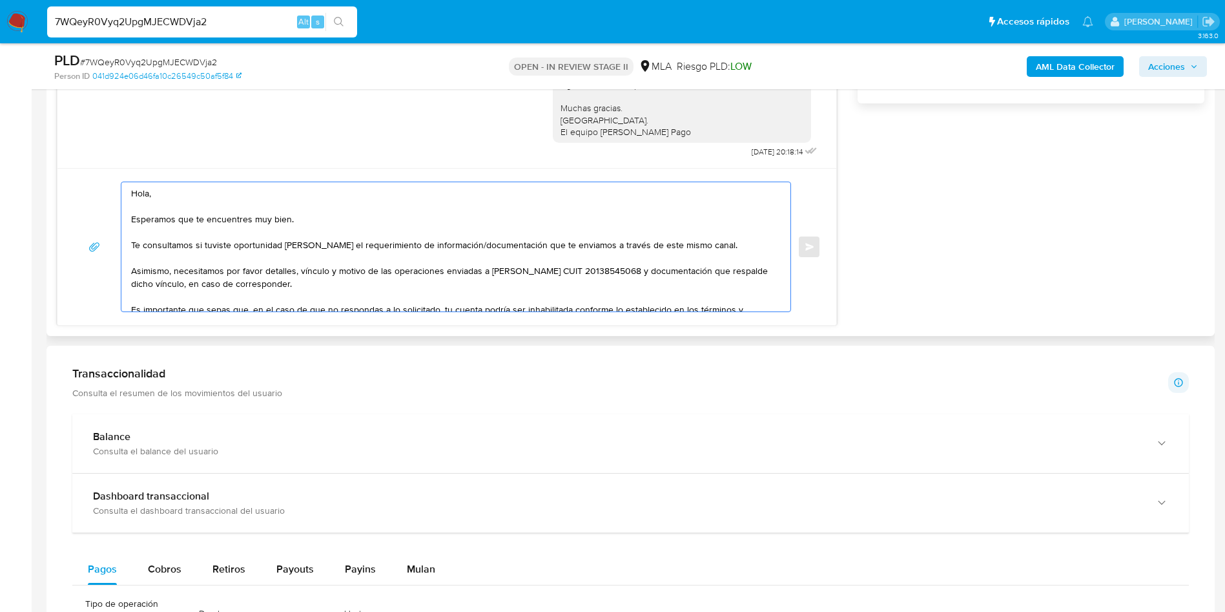
drag, startPoint x: 269, startPoint y: 300, endPoint x: 54, endPoint y: 129, distance: 275.2
click at [54, 129] on div "Historial CX Soluciones Chat Id Estado Fecha de creación Origen Proceso Anterio…" at bounding box center [630, 38] width 1168 height 595
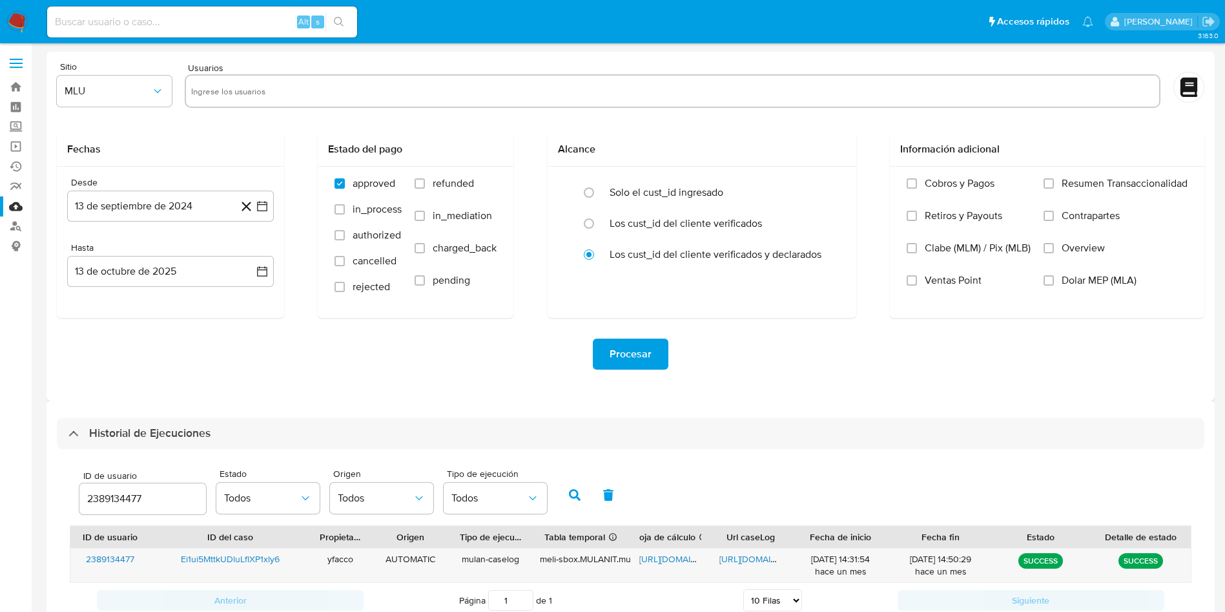
select select "10"
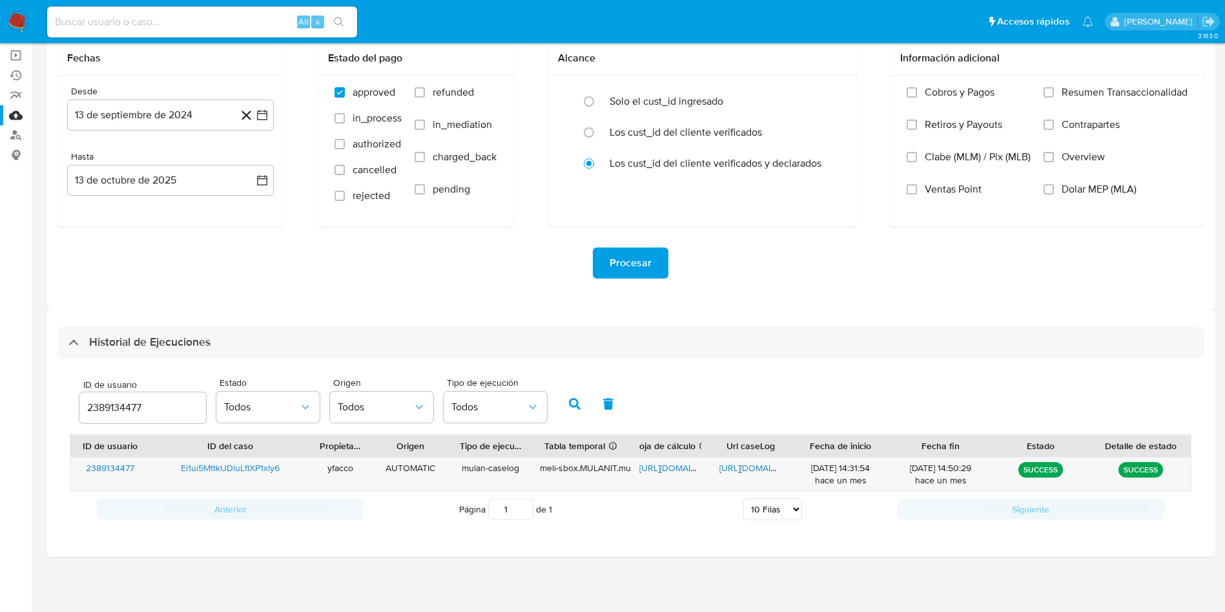
drag, startPoint x: 145, startPoint y: 409, endPoint x: 30, endPoint y: 387, distance: 117.0
click at [30, 387] on section "Bandeja Tablero Screening Búsqueda en Listas Watchlist Herramientas Operaciones…" at bounding box center [612, 260] width 1225 height 703
type input "1343163902"
click at [582, 422] on div "ID de usuario 1343163902 Estado Todos Origen Todos Tipo de ejecución Todos" at bounding box center [631, 402] width 1122 height 63
click at [581, 414] on button "button" at bounding box center [575, 403] width 34 height 31
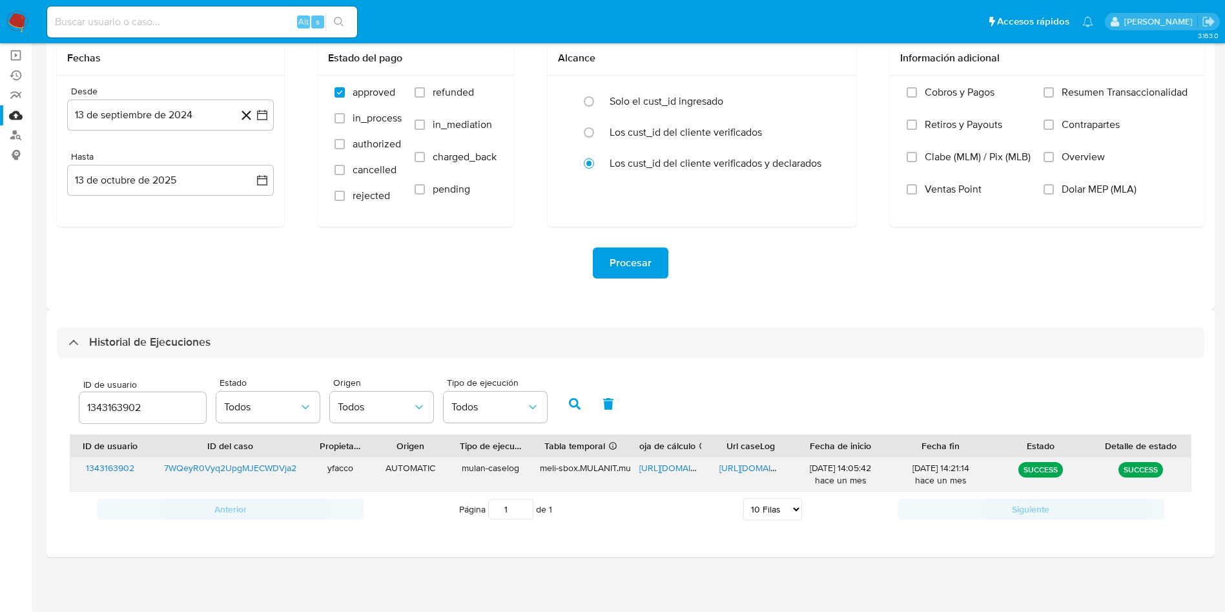
click at [675, 469] on span "https://docs.google.com/spreadsheets/d/1IfgnOEHUn5AheR7U9gvCdujw0Zbwy5Lp-3VnGEB…" at bounding box center [683, 467] width 89 height 13
click at [749, 476] on div "https://docs.google.com/document/d/1HjK8DiaZagqYnakd3vJxiYj_iJAuPT4YUtu_fS1KXz8…" at bounding box center [750, 474] width 80 height 34
click at [754, 473] on span "https://docs.google.com/document/d/1HjK8DiaZagqYnakd3vJxiYj_iJAuPT4YUtu_fS1KXz8…" at bounding box center [763, 467] width 89 height 13
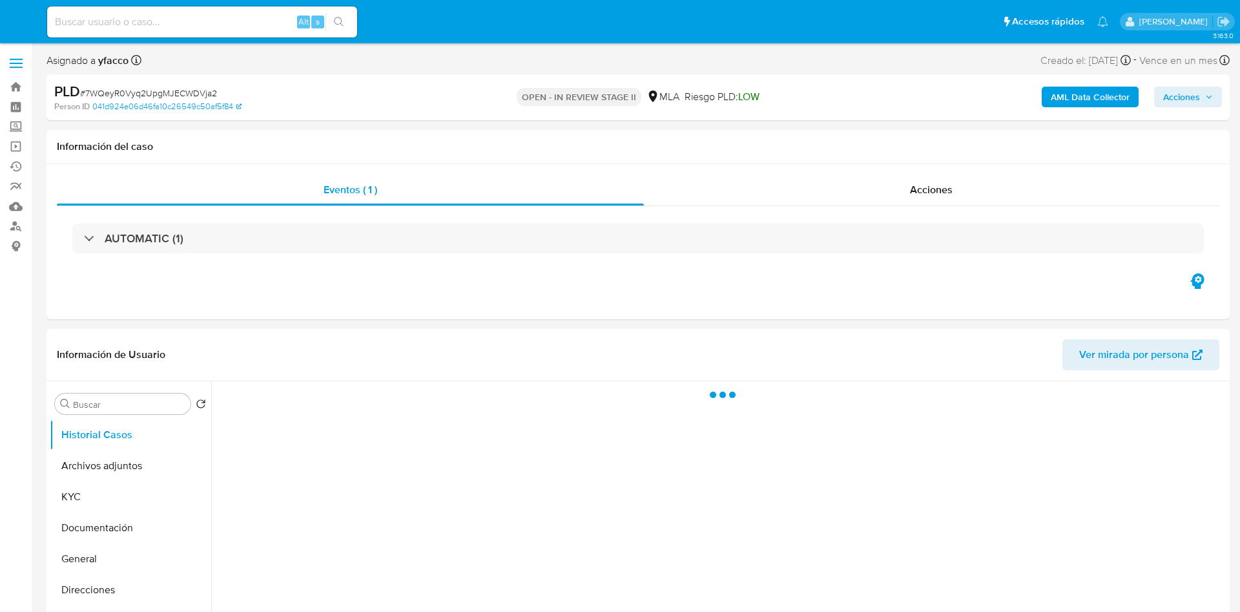
select select "10"
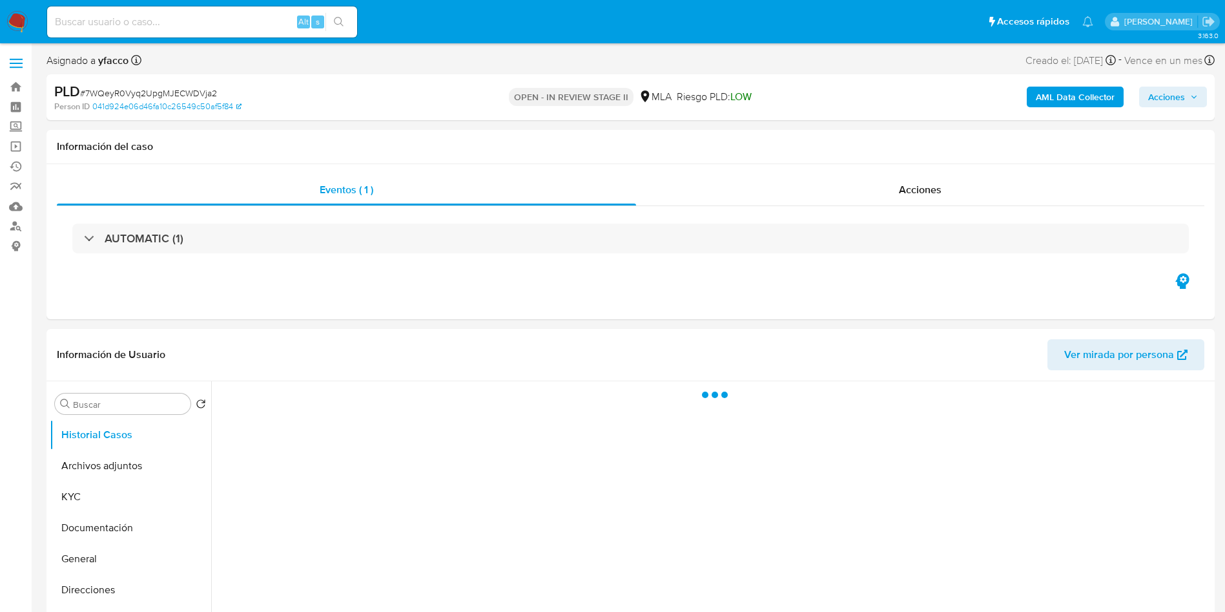
select select "10"
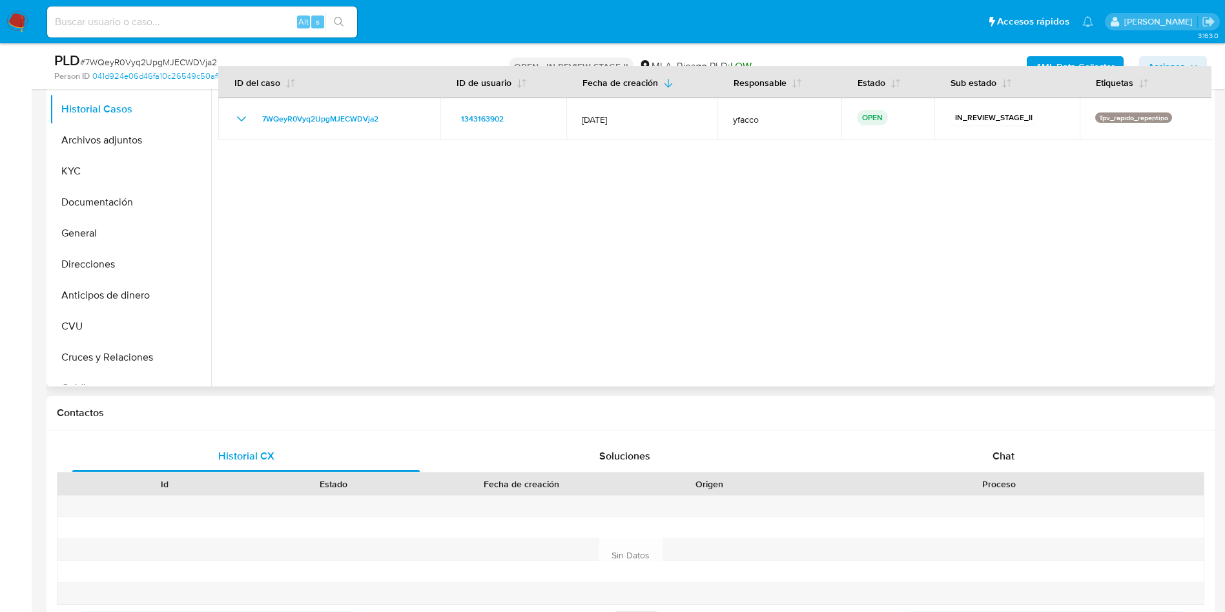
scroll to position [291, 0]
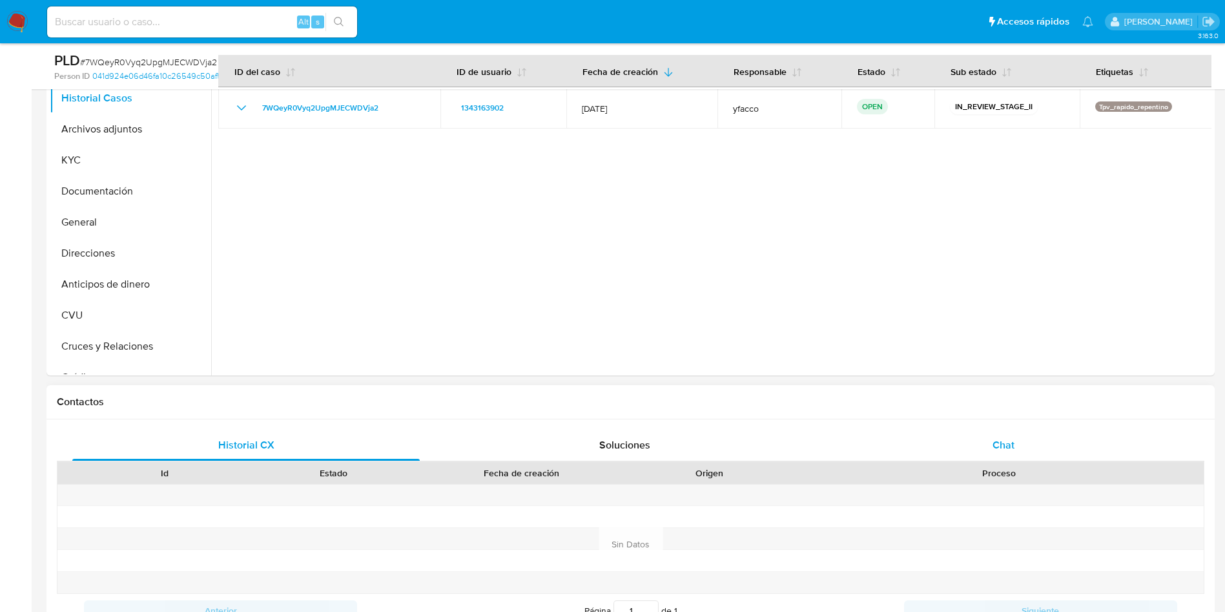
click at [1012, 435] on div "Chat" at bounding box center [1003, 444] width 347 height 31
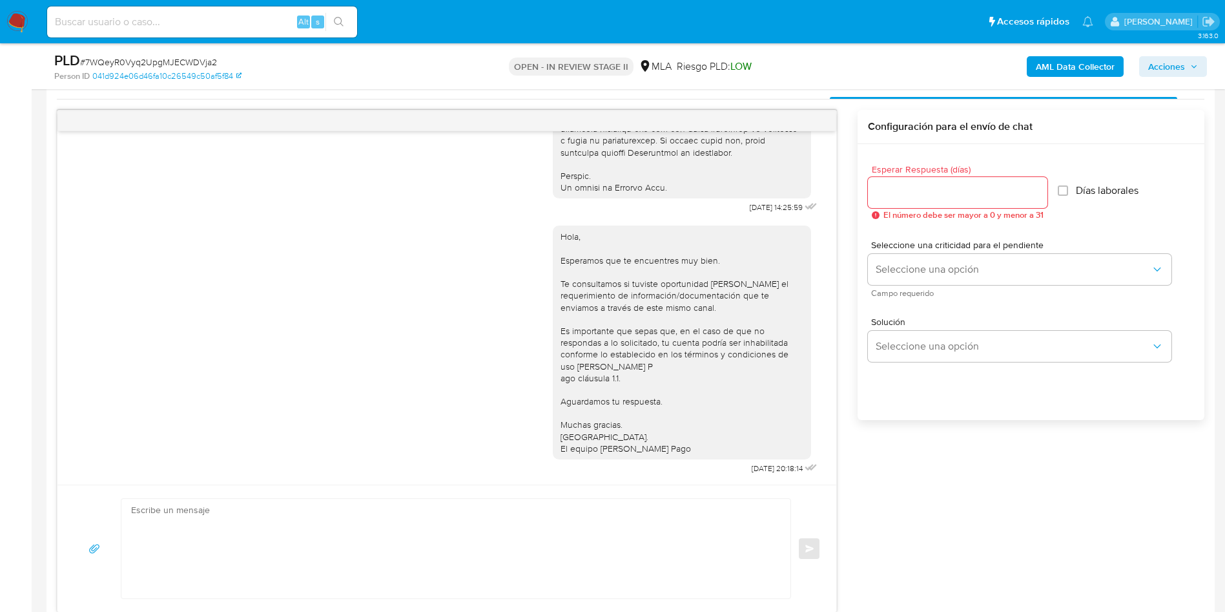
scroll to position [678, 0]
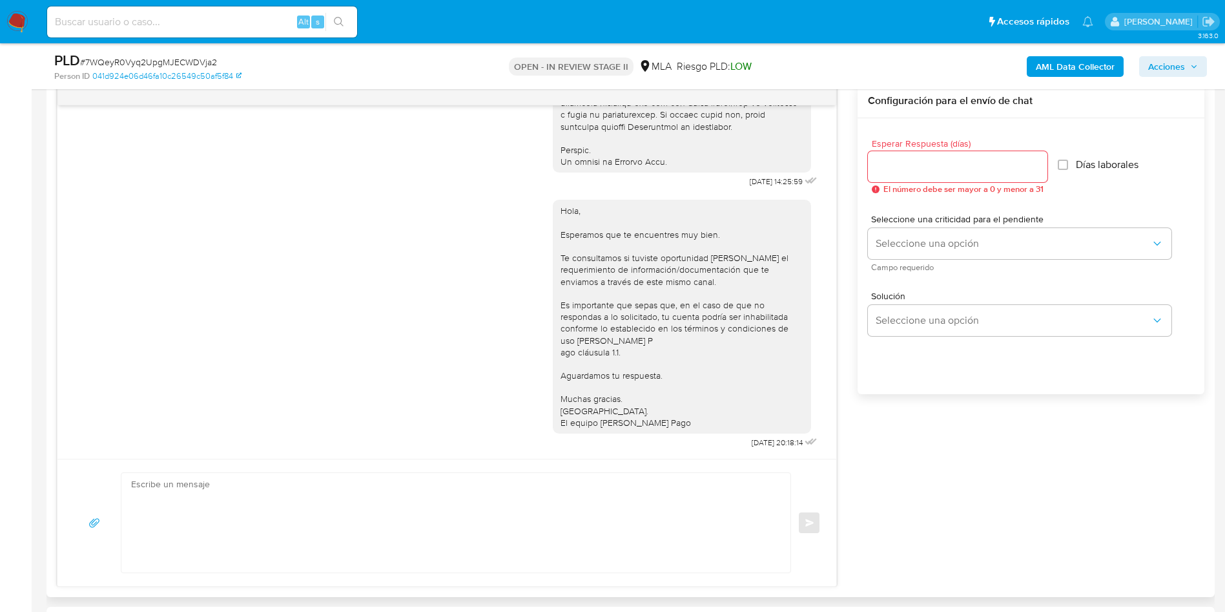
click at [274, 524] on textarea at bounding box center [452, 522] width 643 height 99
paste textarea "Hola, Esperamos que te encuentres muy bien. Te consultamos si tuviste oportunid…"
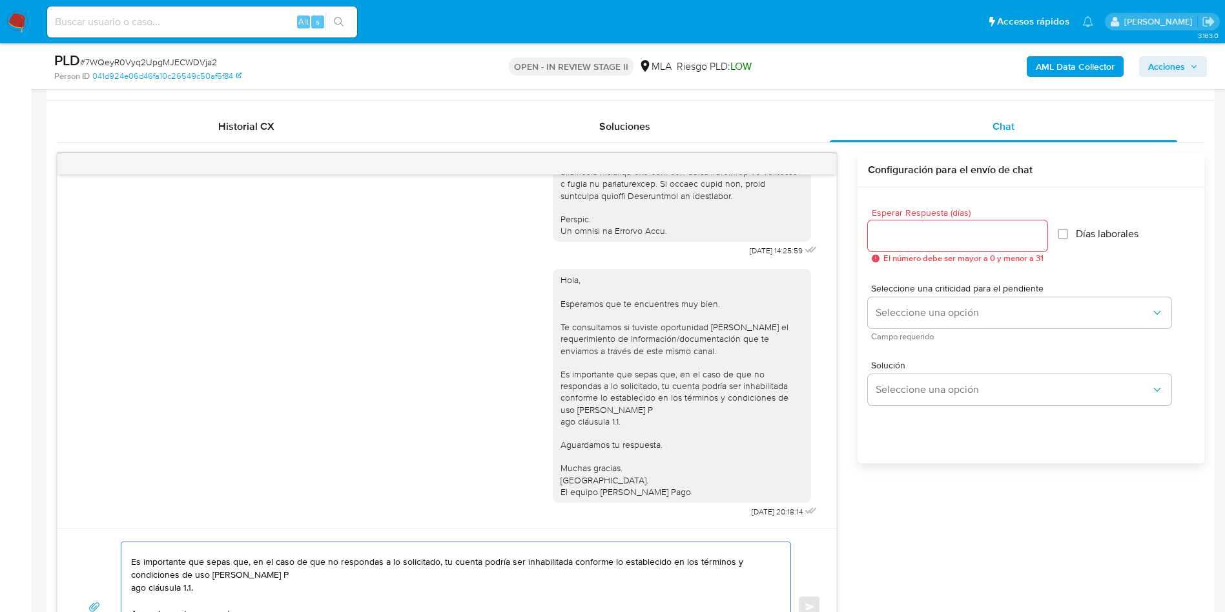
scroll to position [484, 0]
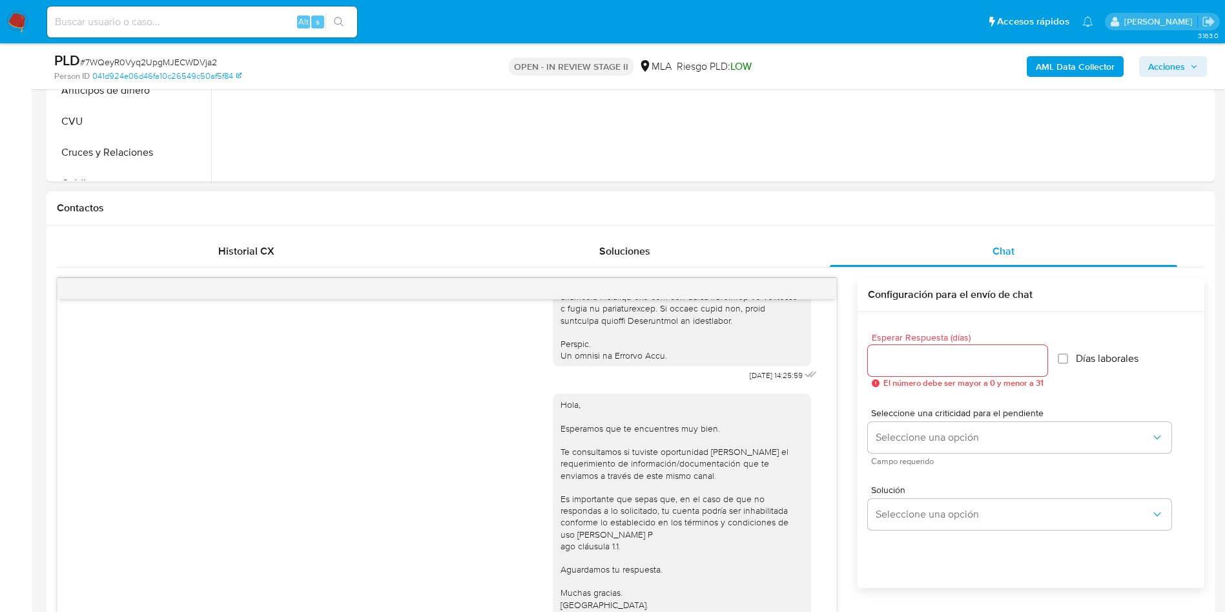
type textarea "Hola, Esperamos que te encuentres muy bien. Te consultamos si tuviste oportunid…"
click at [914, 371] on div at bounding box center [958, 360] width 180 height 31
click at [914, 369] on div at bounding box center [958, 360] width 180 height 31
click at [914, 362] on input "Esperar Respuesta (días)" at bounding box center [958, 360] width 180 height 17
type input "2"
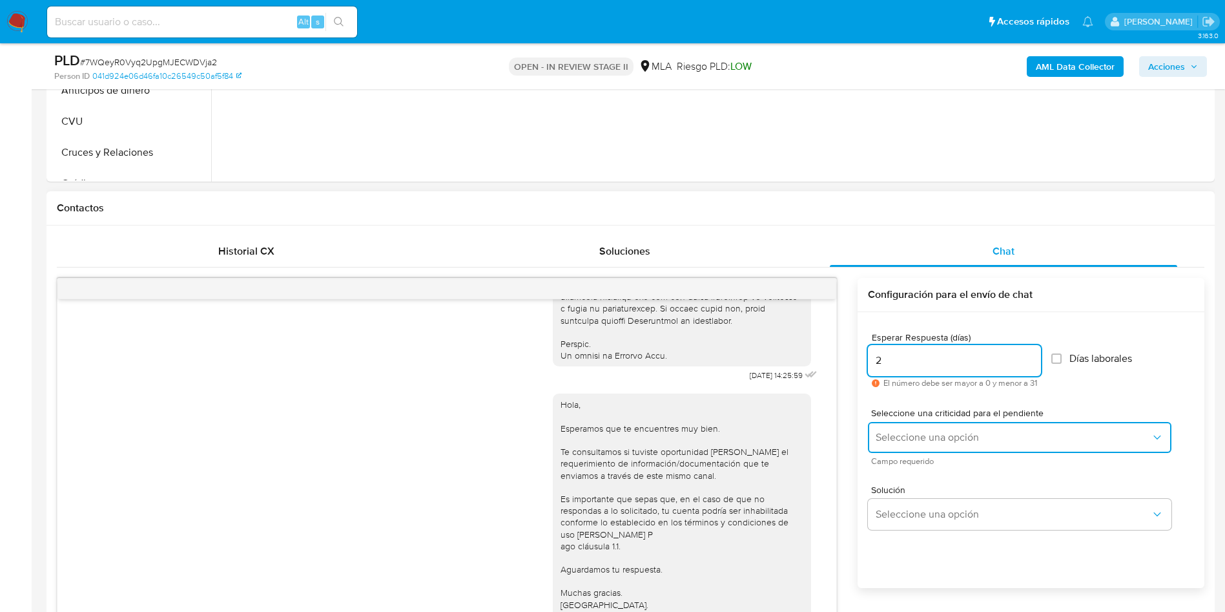
click at [909, 422] on button "Seleccione una opción" at bounding box center [1020, 437] width 304 height 31
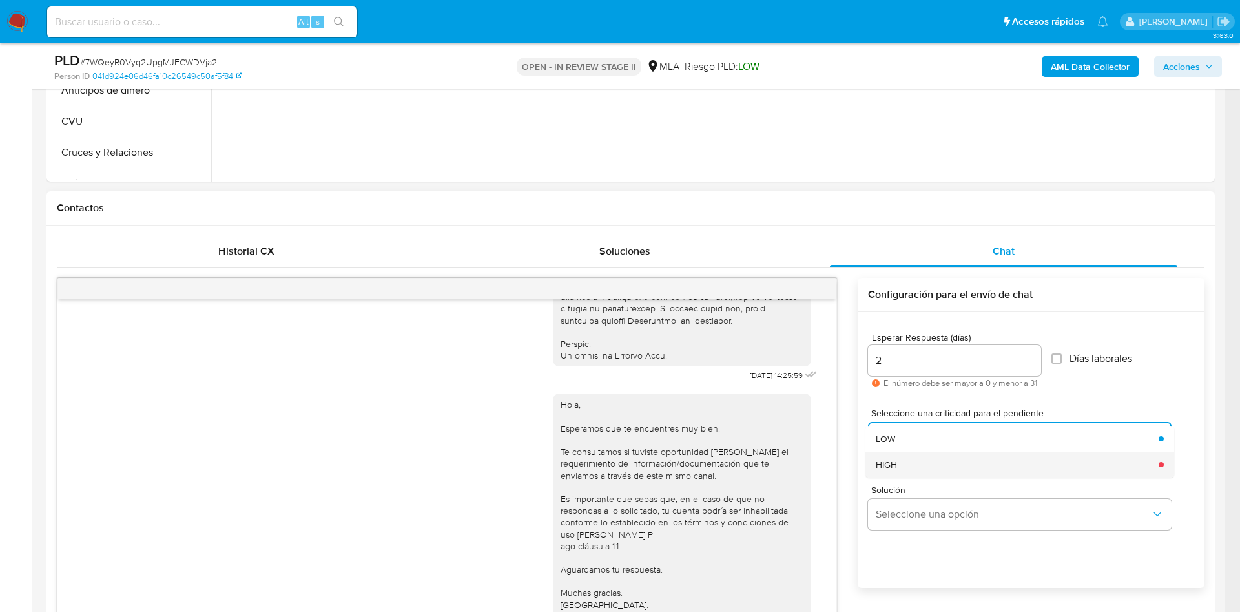
click at [914, 460] on div "HIGH" at bounding box center [1013, 464] width 275 height 26
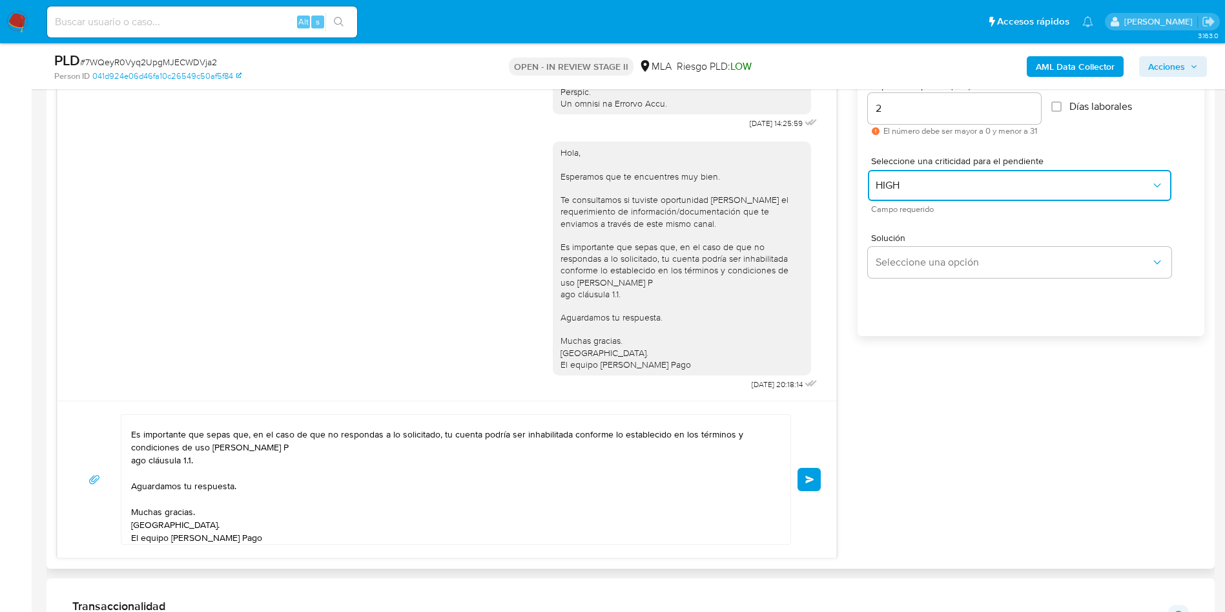
scroll to position [775, 0]
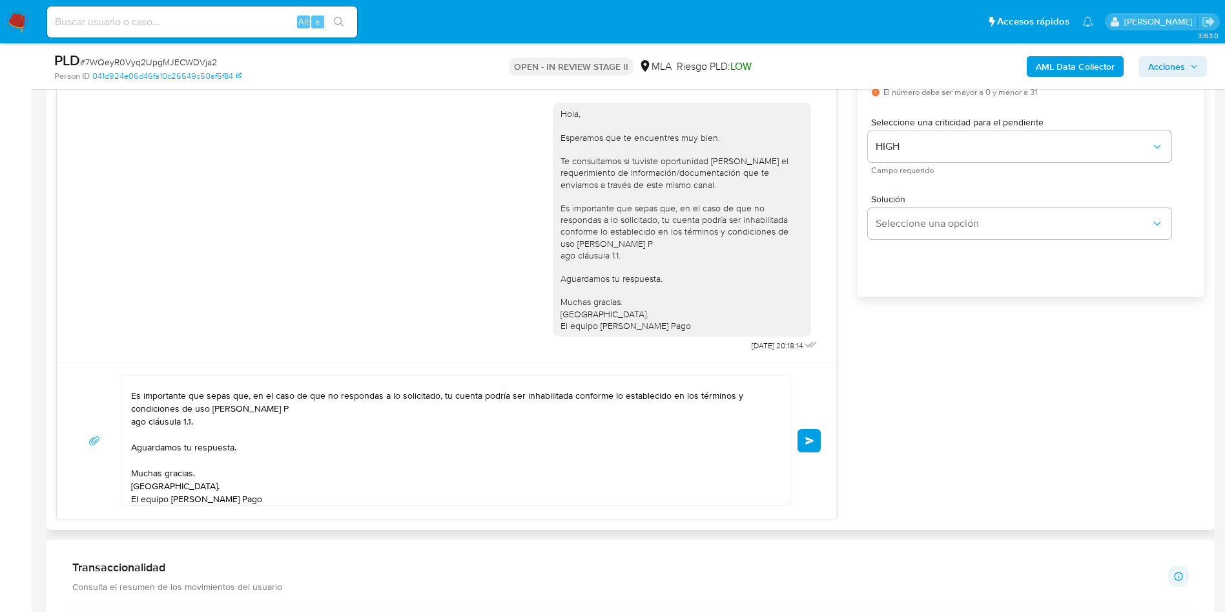
click at [814, 439] on span "Enviar" at bounding box center [809, 441] width 9 height 8
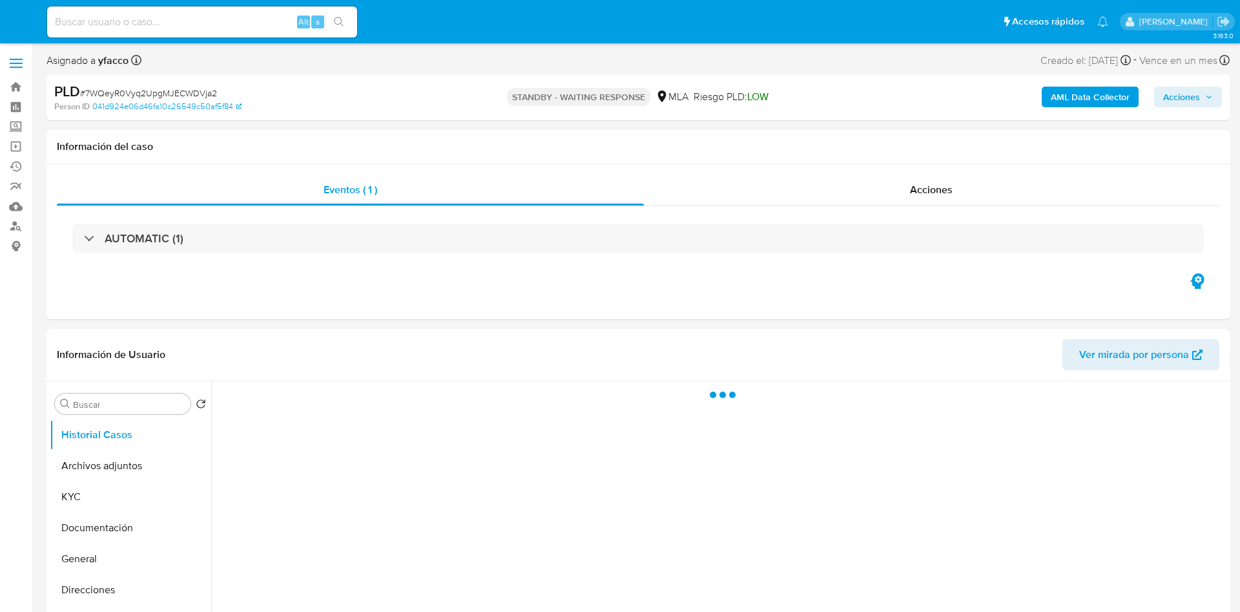
select select "10"
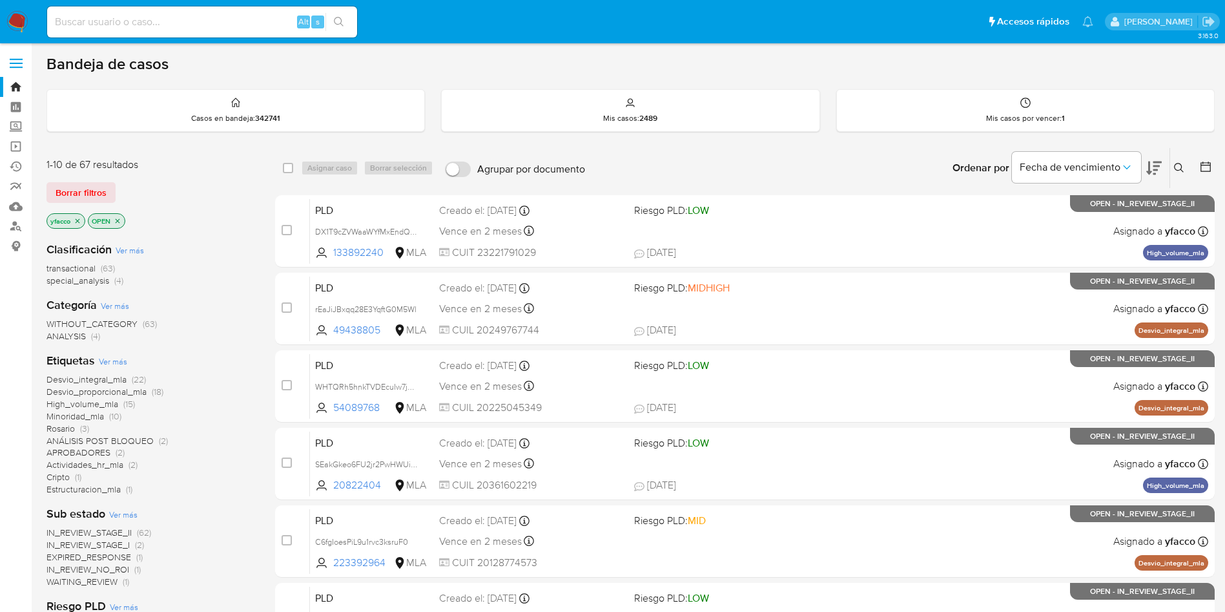
click at [175, 30] on div "Alt s" at bounding box center [202, 21] width 310 height 31
click at [175, 26] on input at bounding box center [202, 22] width 310 height 17
paste input "1nmM5VG9iVEIF0K4rLqQcrka"
type input "1nmM5VG9iVEIF0K4rLqQcrka"
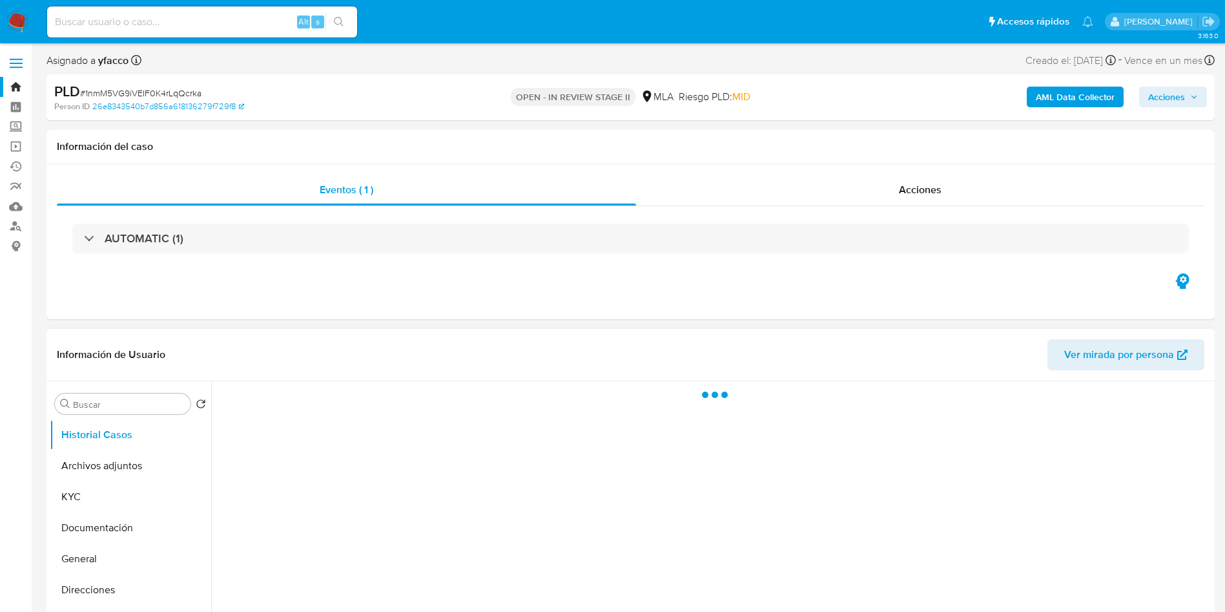
select select "10"
